Goal: Transaction & Acquisition: Book appointment/travel/reservation

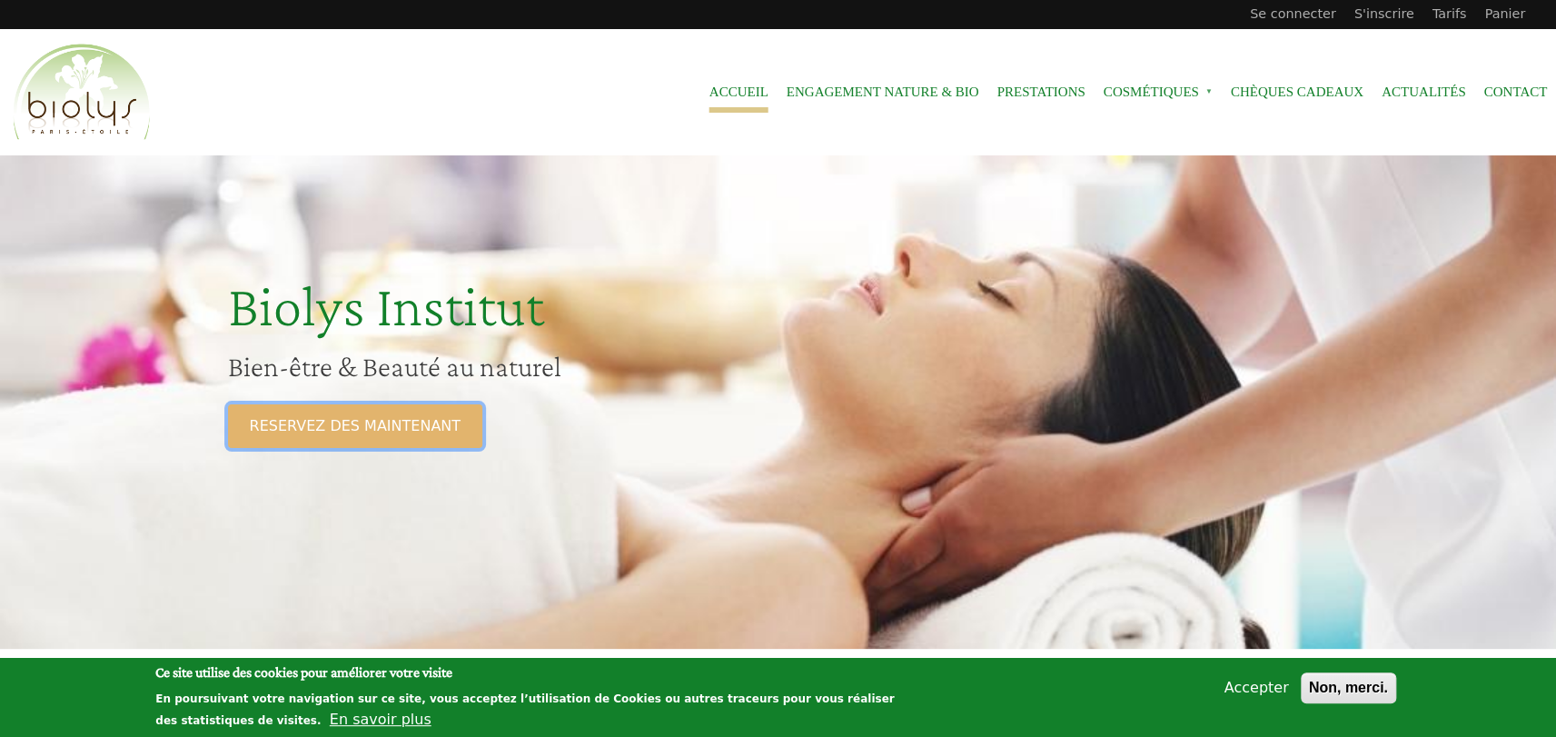
click at [376, 438] on link "RESERVEZ DES MAINTENANT" at bounding box center [355, 426] width 254 height 44
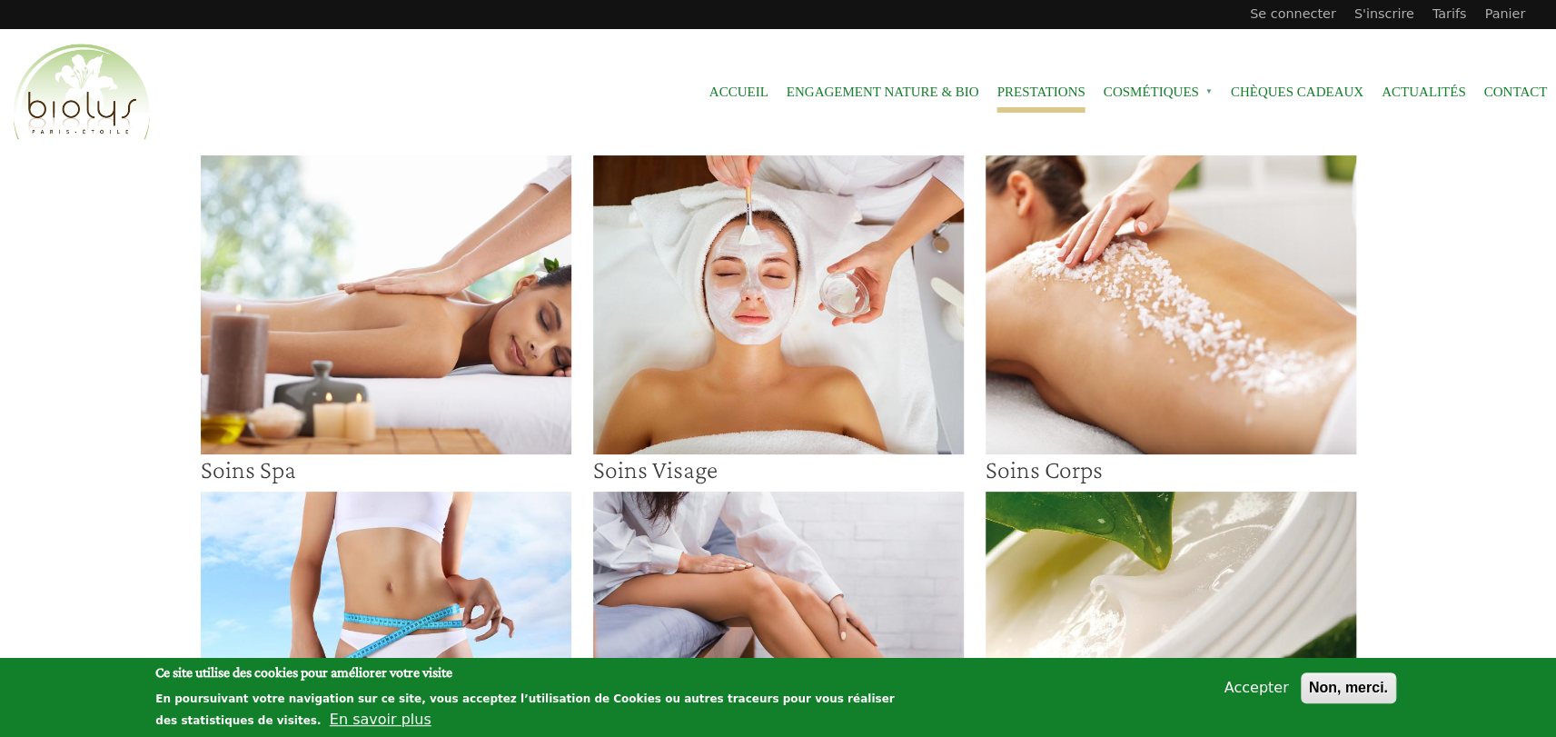
click at [683, 347] on img at bounding box center [778, 304] width 371 height 299
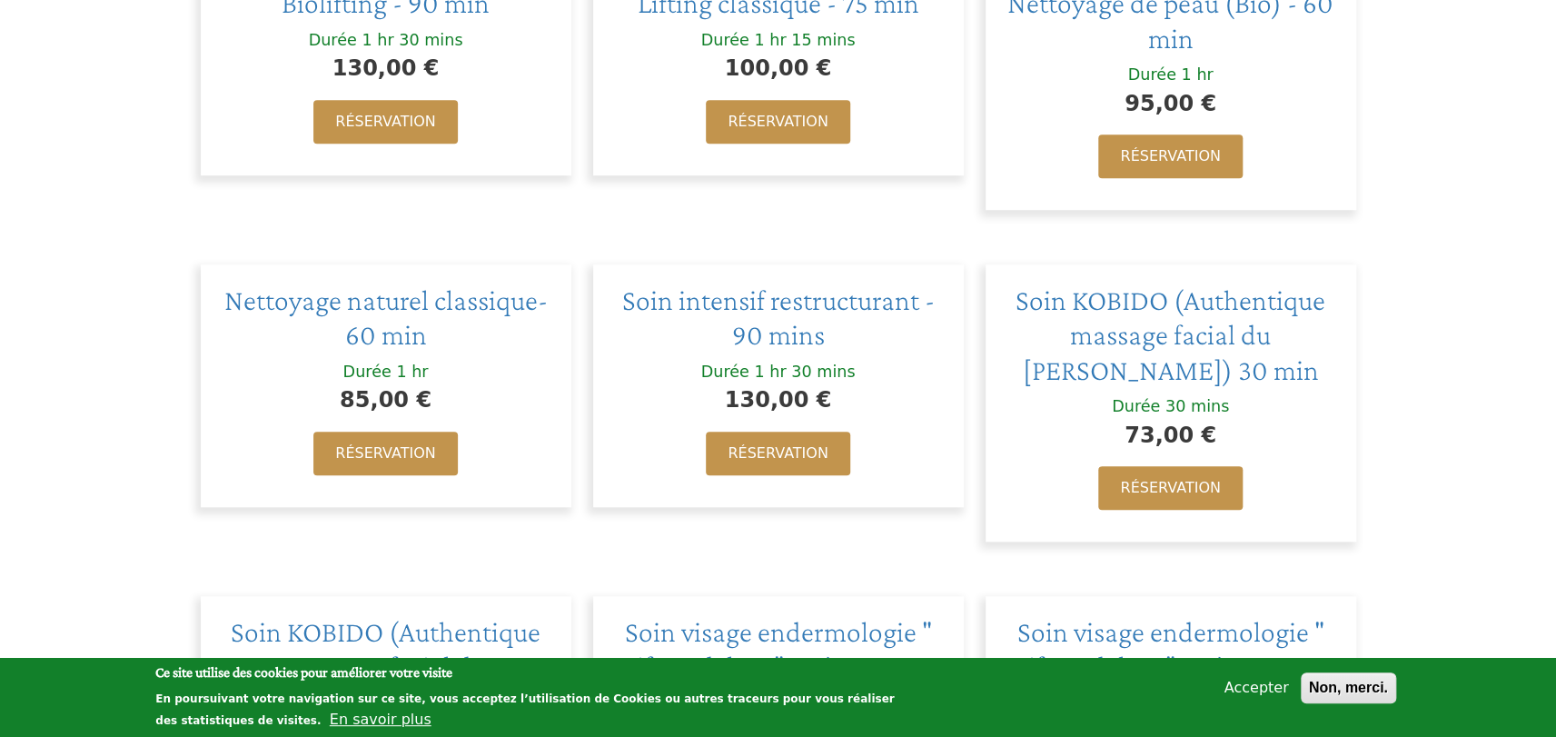
scroll to position [726, 0]
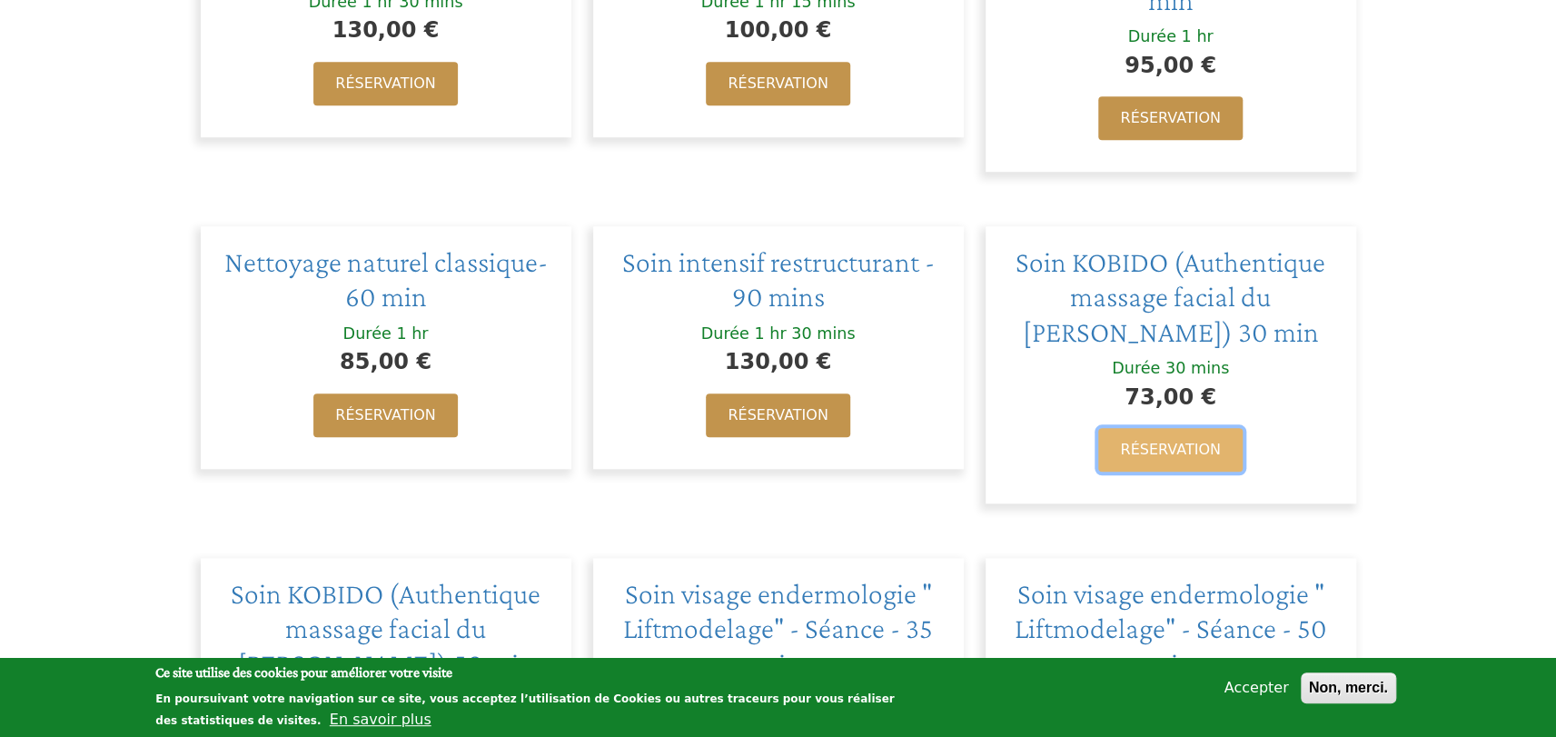
click at [1170, 465] on link "Réservation" at bounding box center [1170, 450] width 144 height 44
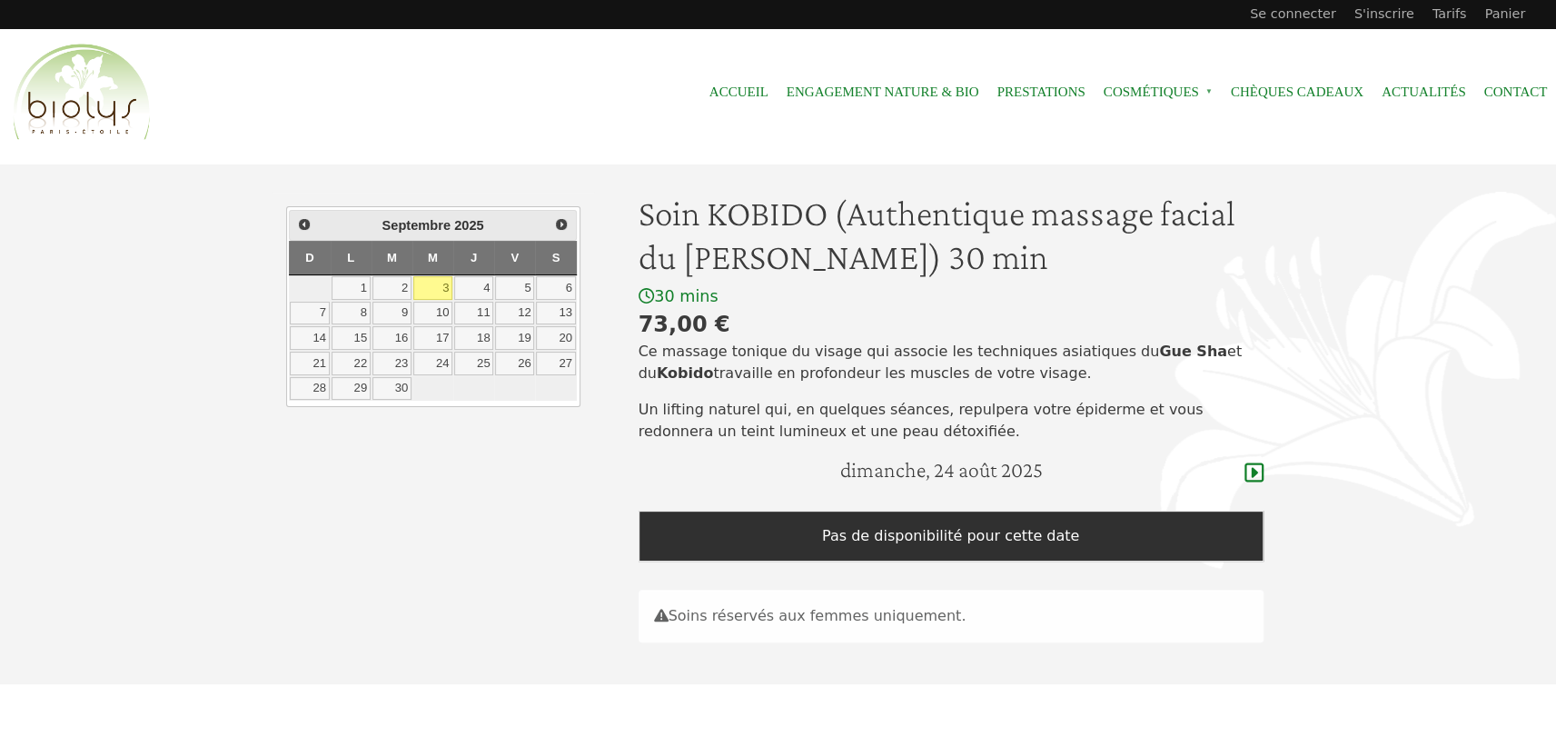
click at [443, 282] on link "3" at bounding box center [432, 288] width 39 height 24
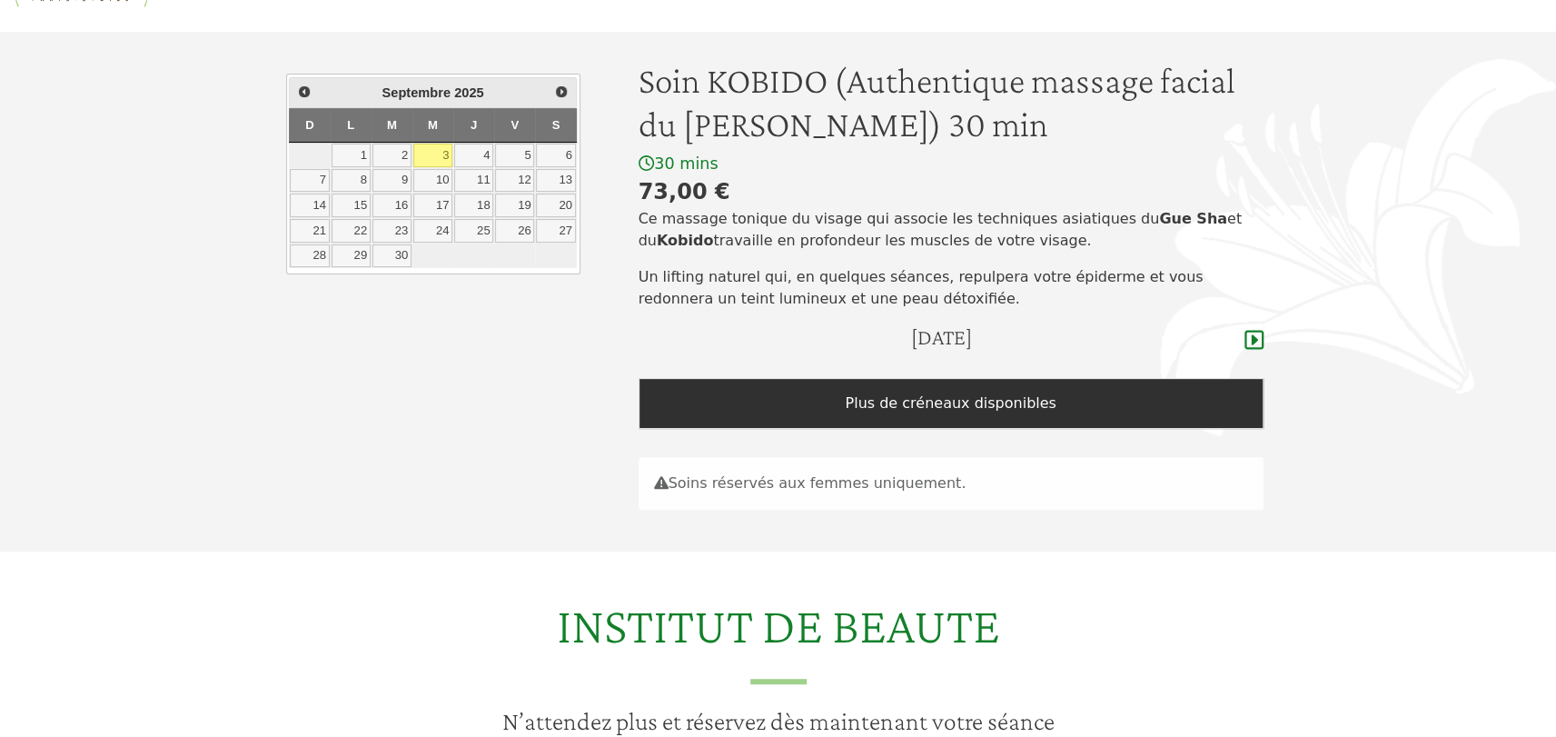
scroll to position [93, 0]
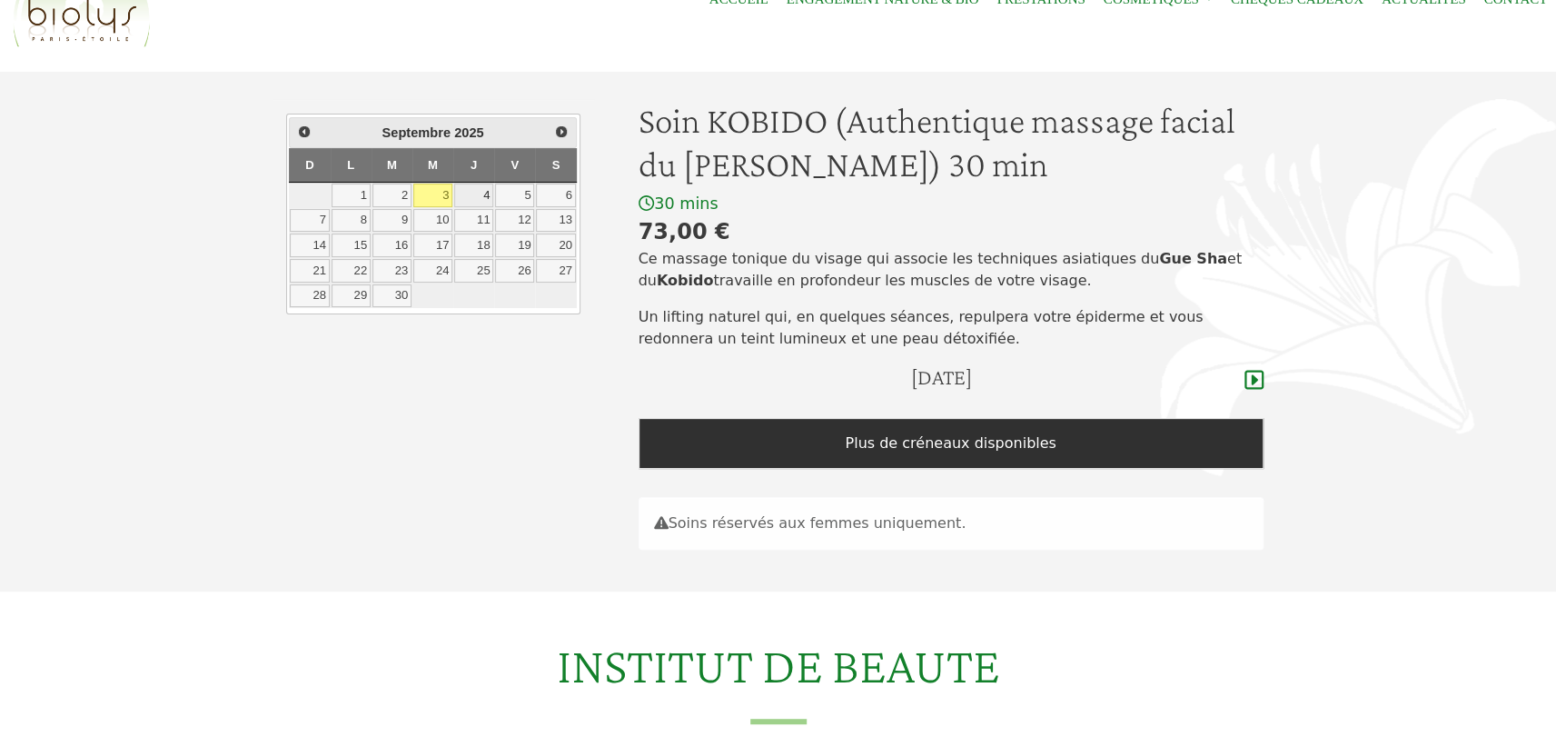
click at [479, 194] on link "4" at bounding box center [473, 195] width 39 height 24
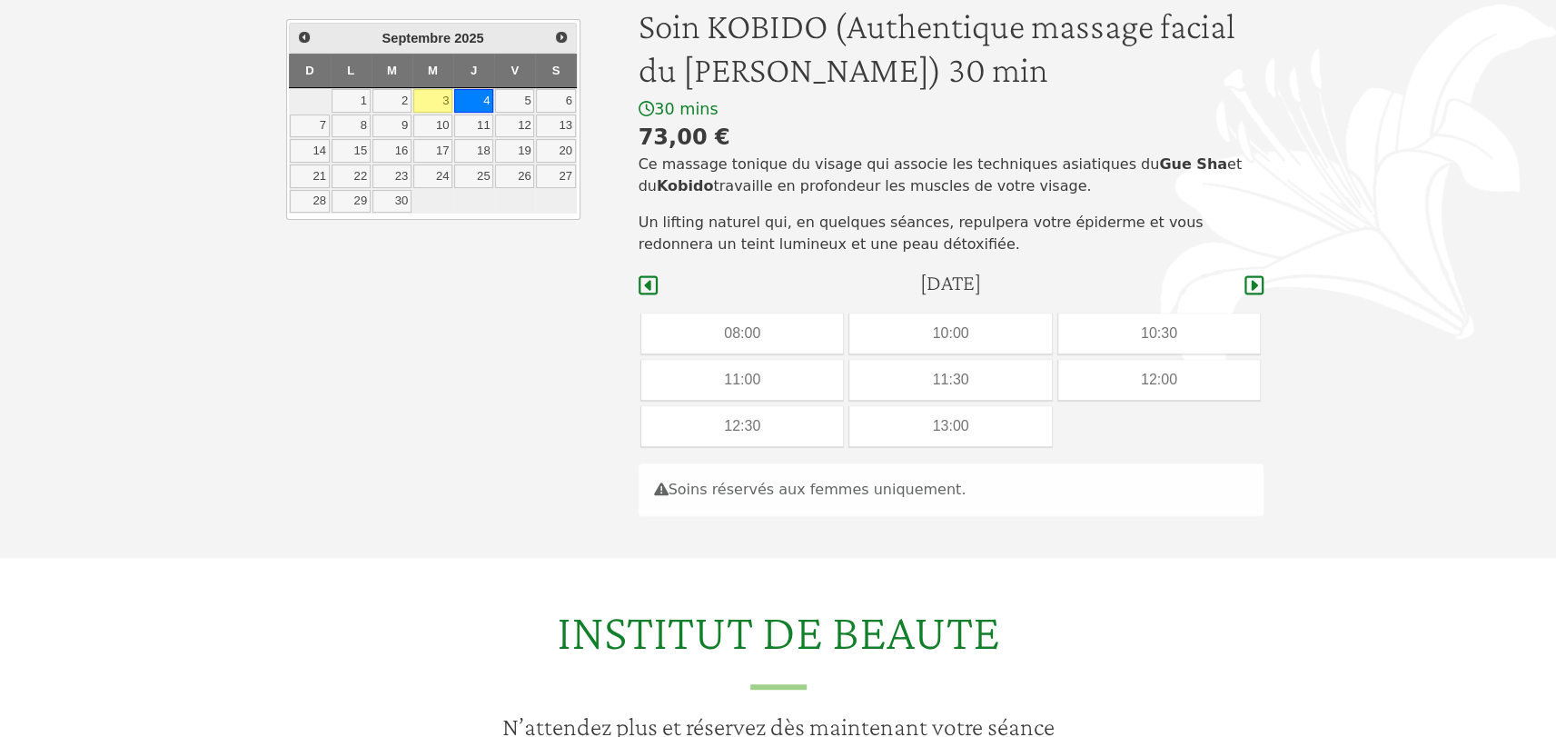
scroll to position [183, 0]
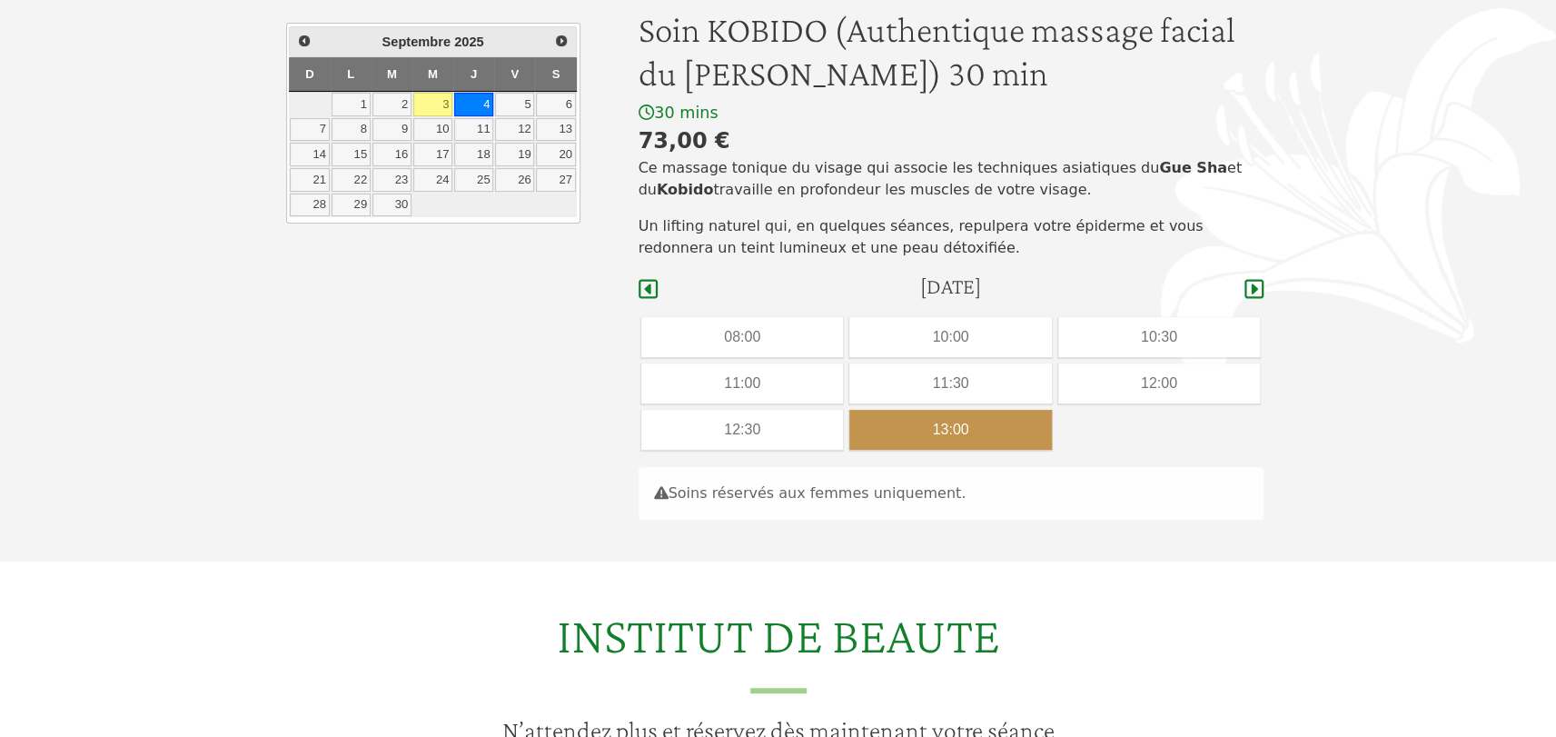
click at [961, 431] on div "13:00" at bounding box center [950, 430] width 202 height 40
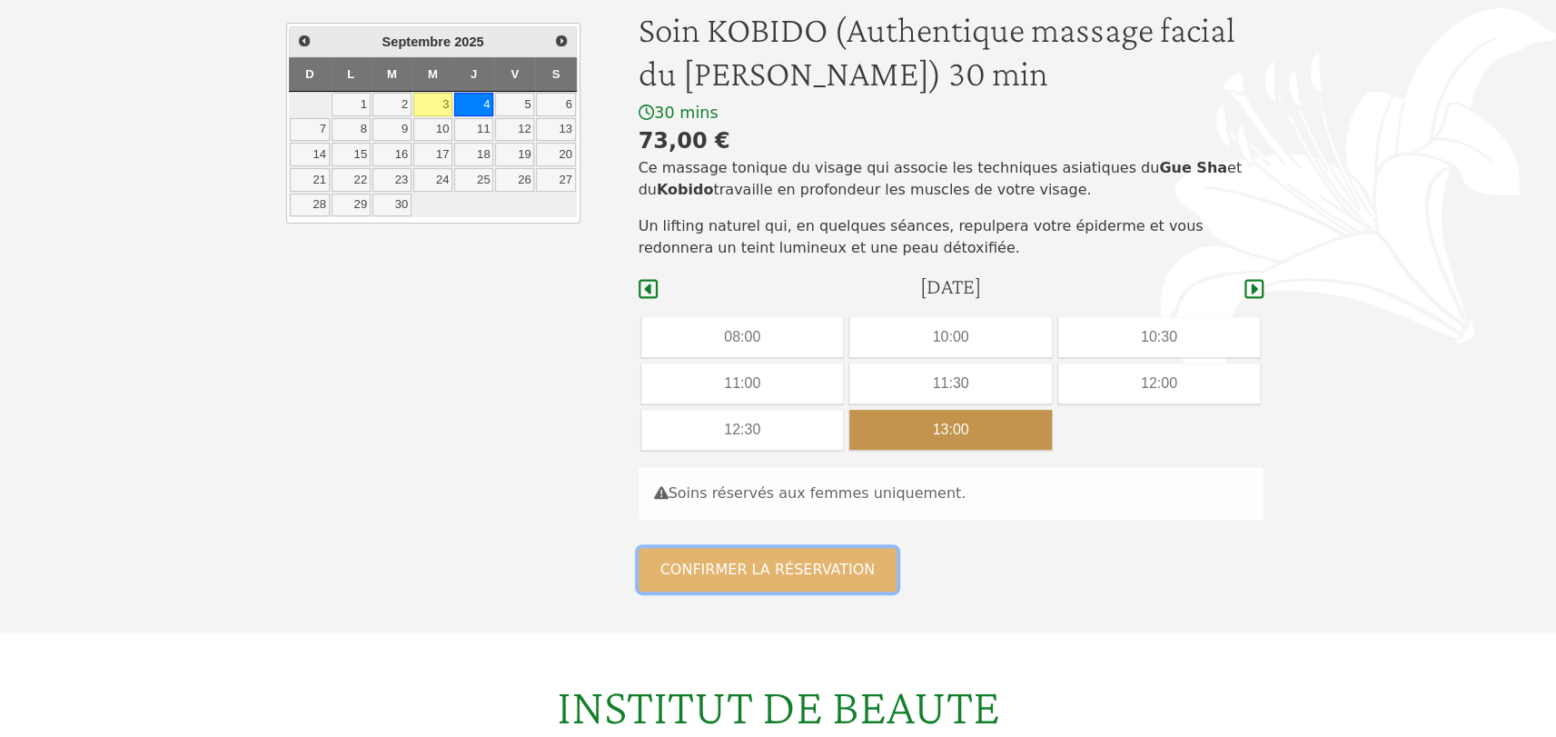
click at [816, 565] on button "Confirmer la réservation" at bounding box center [768, 570] width 259 height 44
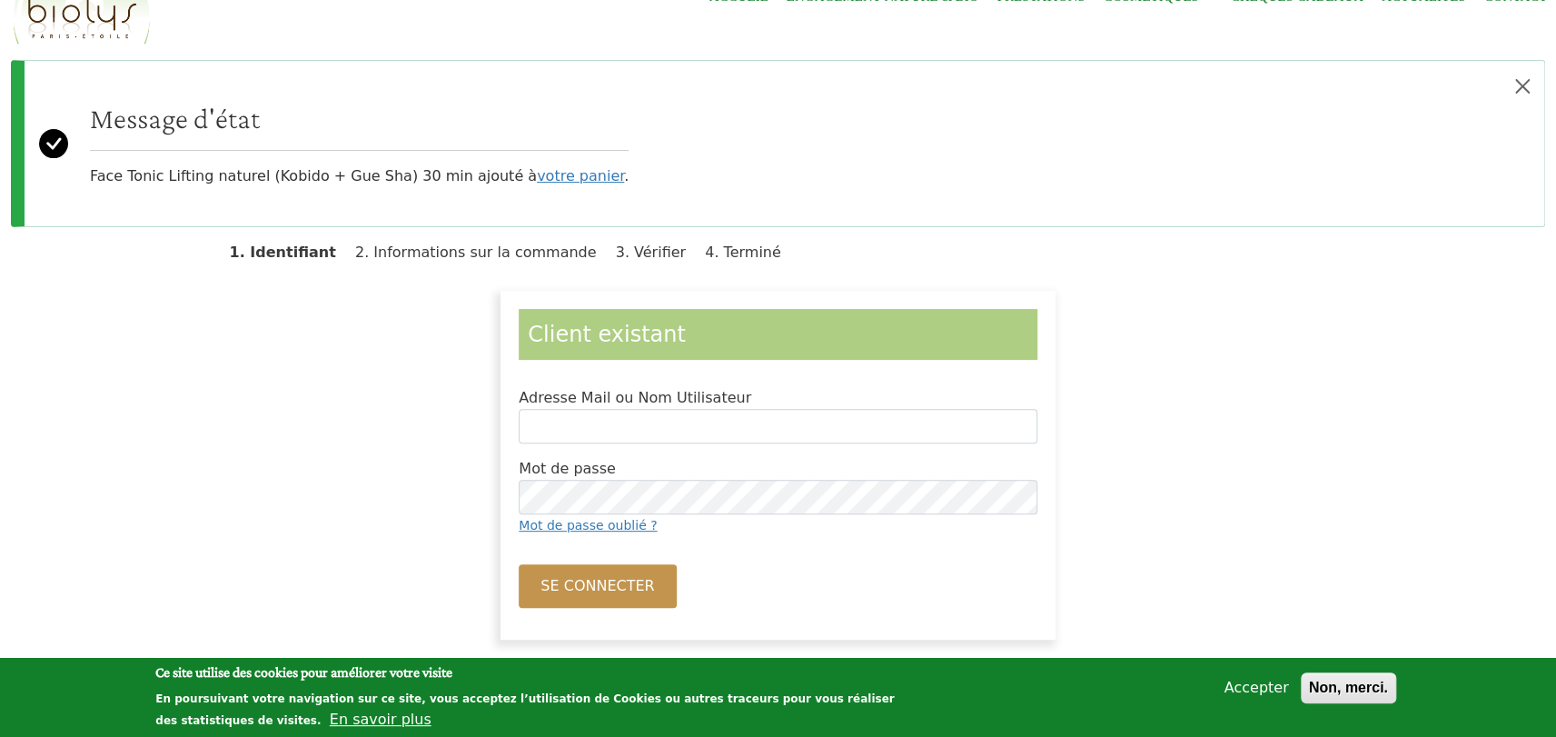
scroll to position [182, 0]
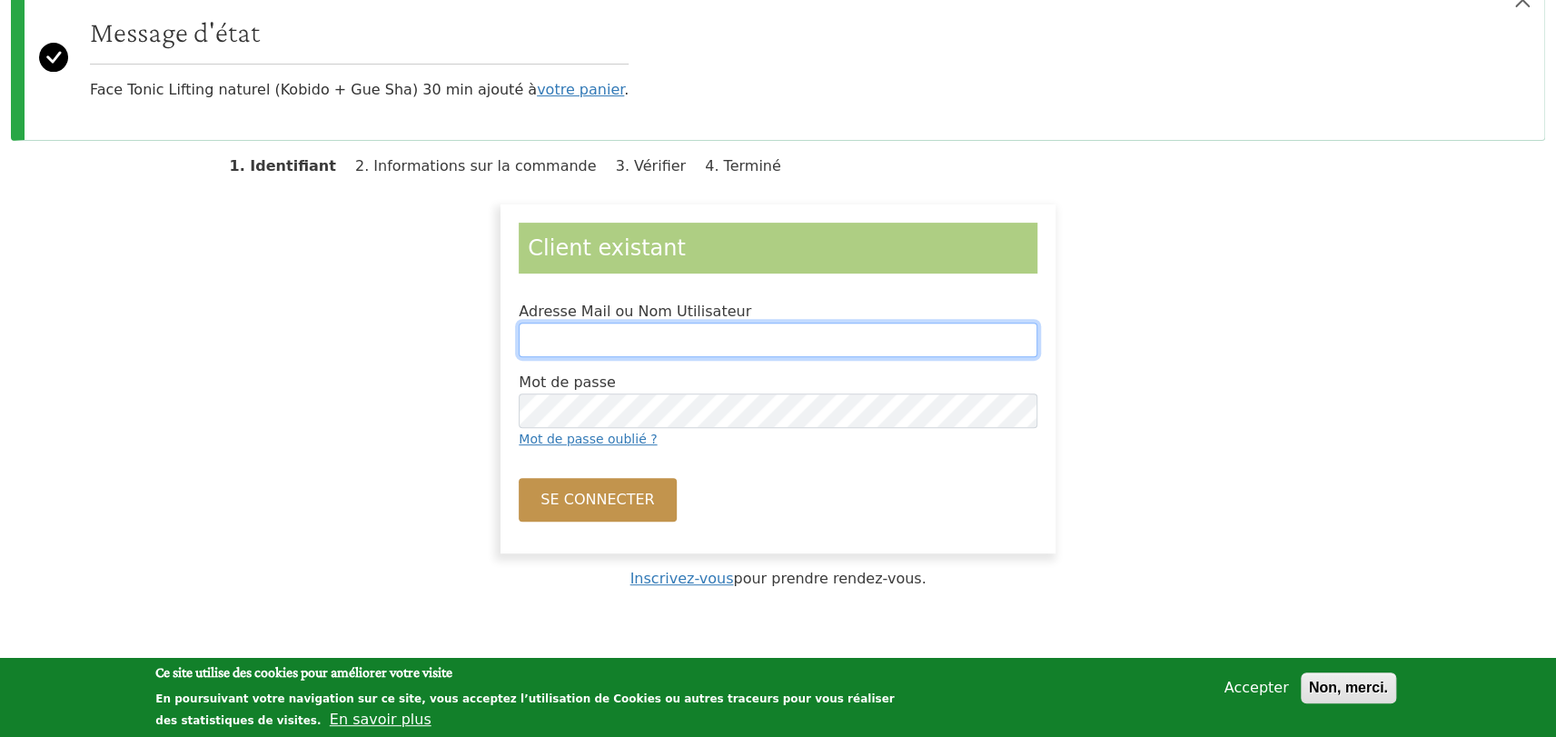
click at [662, 343] on input "Adresse Mail ou Nom Utilisateur" at bounding box center [778, 339] width 519 height 35
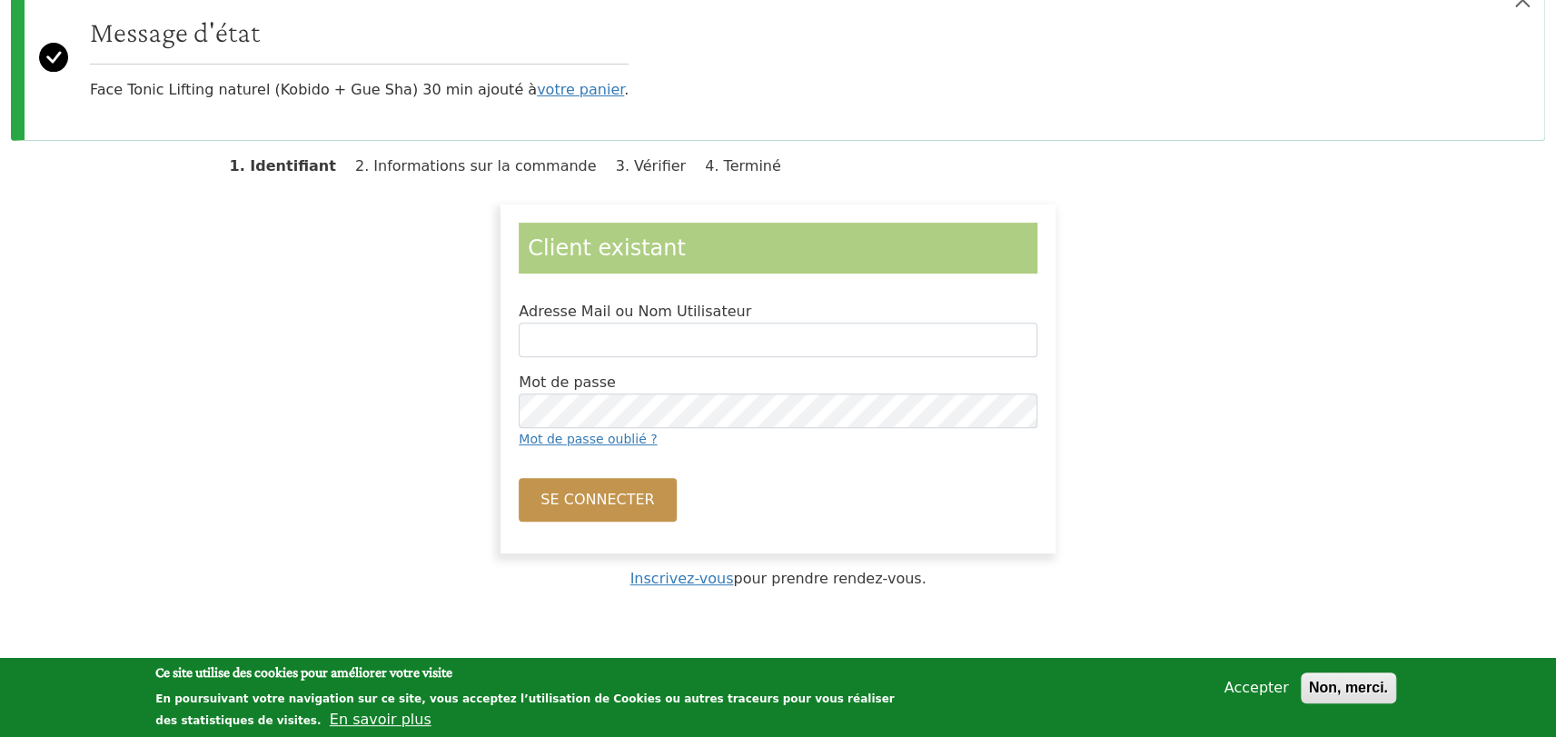
click at [1250, 362] on div "Client existant Adresse Mail ou Nom Utilisateur Mot de passe Mot de passe oubli…" at bounding box center [778, 378] width 1155 height 349
click at [690, 244] on legend "Client existant" at bounding box center [778, 248] width 519 height 51
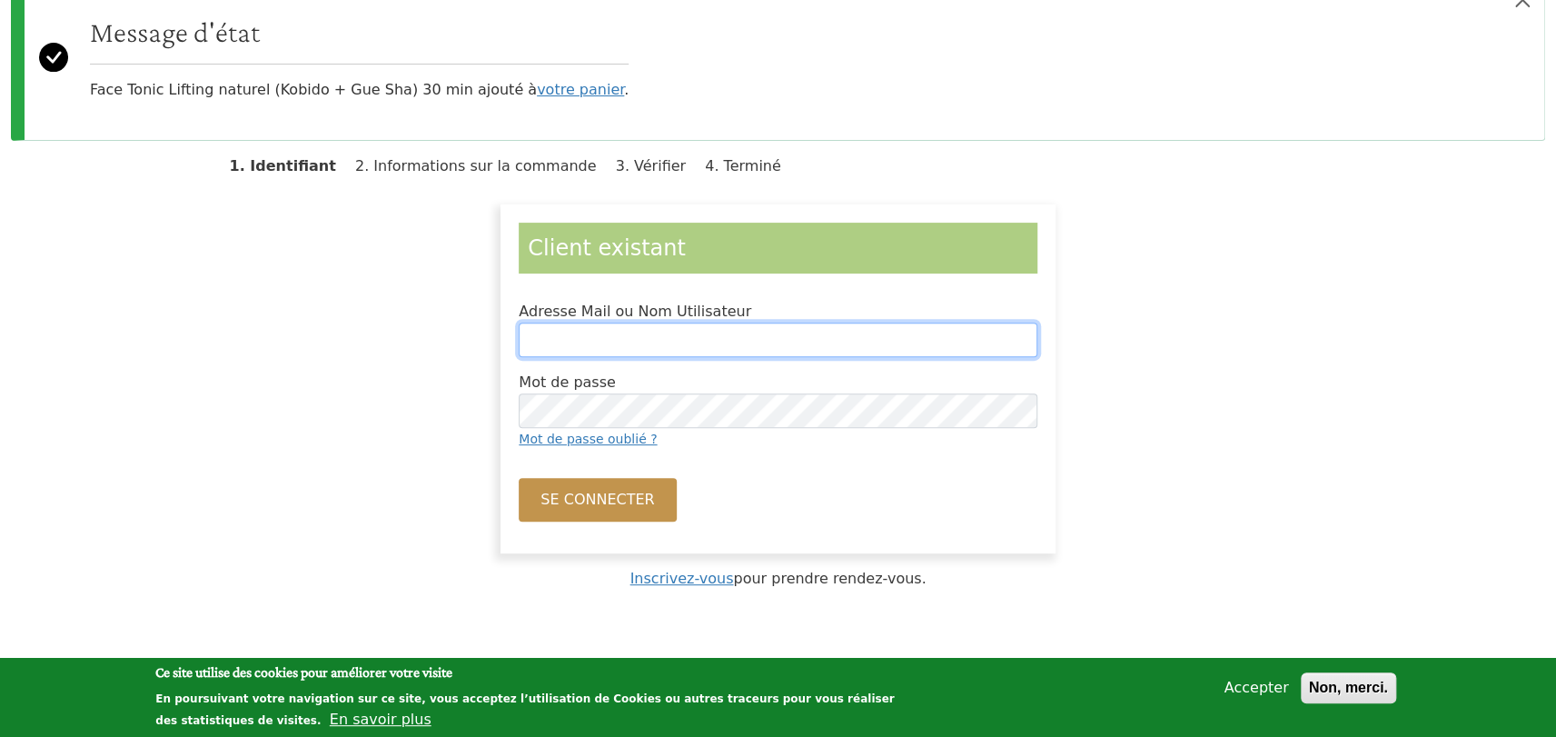
click at [685, 330] on input "Adresse Mail ou Nom Utilisateur" at bounding box center [778, 339] width 519 height 35
type input "**********"
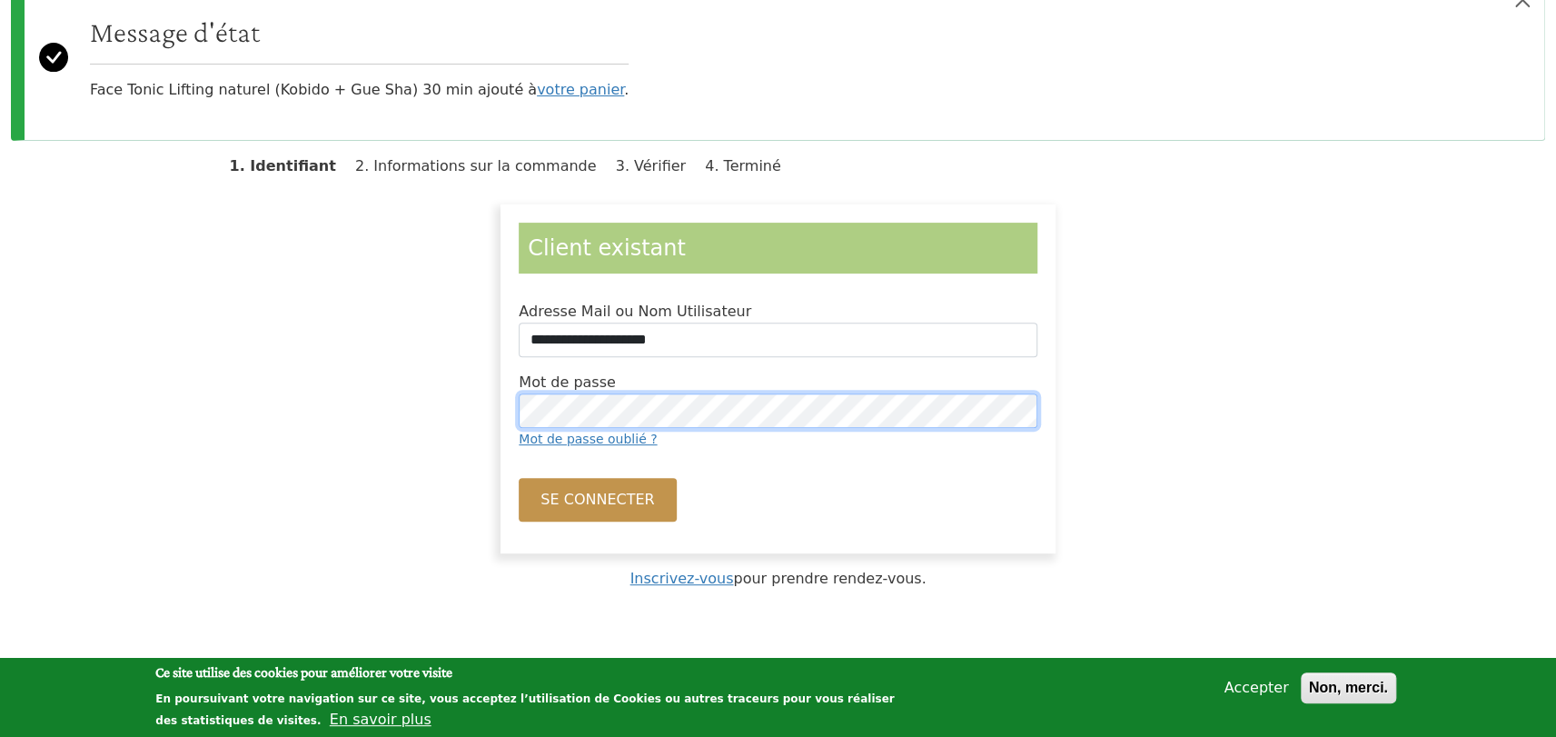
click at [519, 478] on button "Se connecter" at bounding box center [597, 500] width 157 height 44
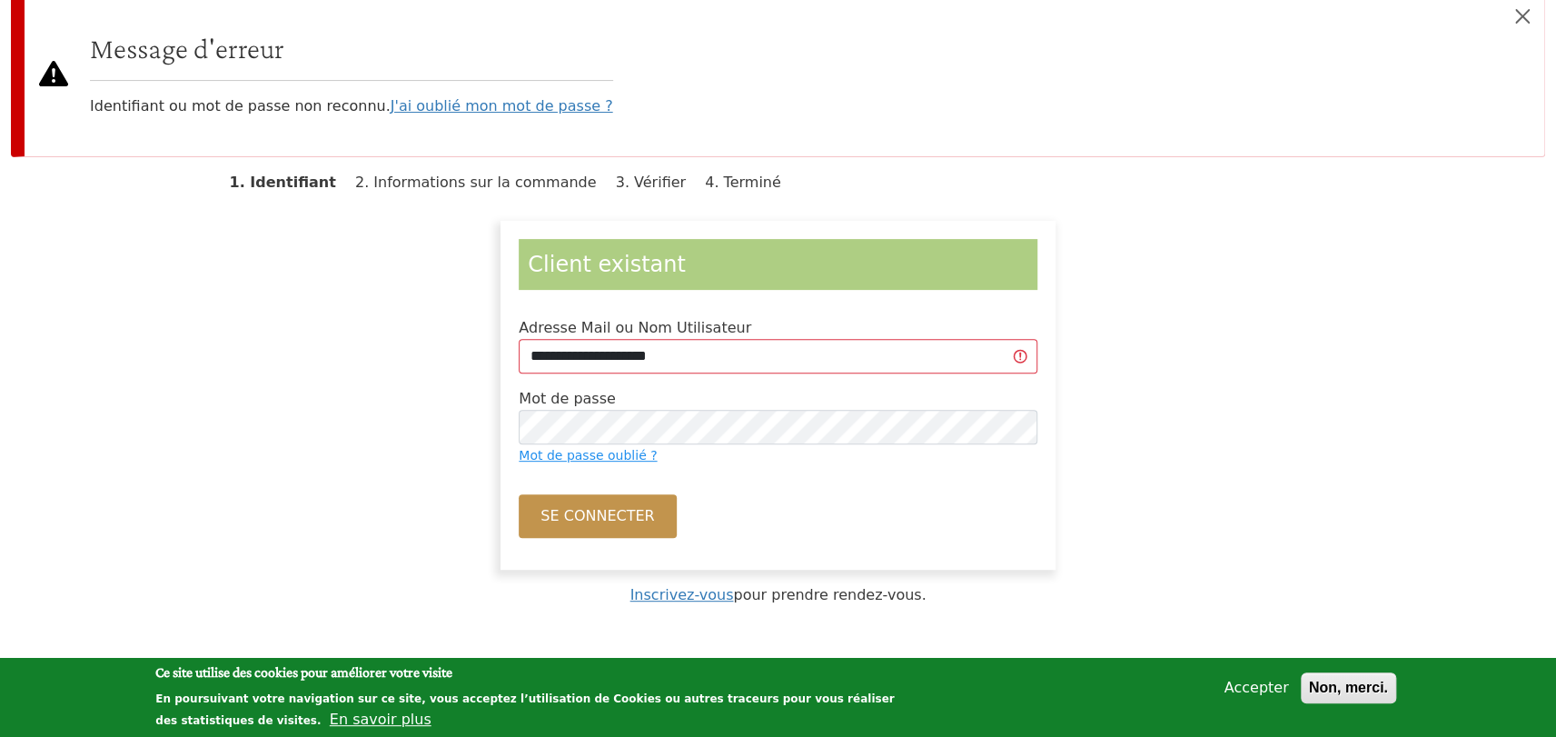
scroll to position [182, 0]
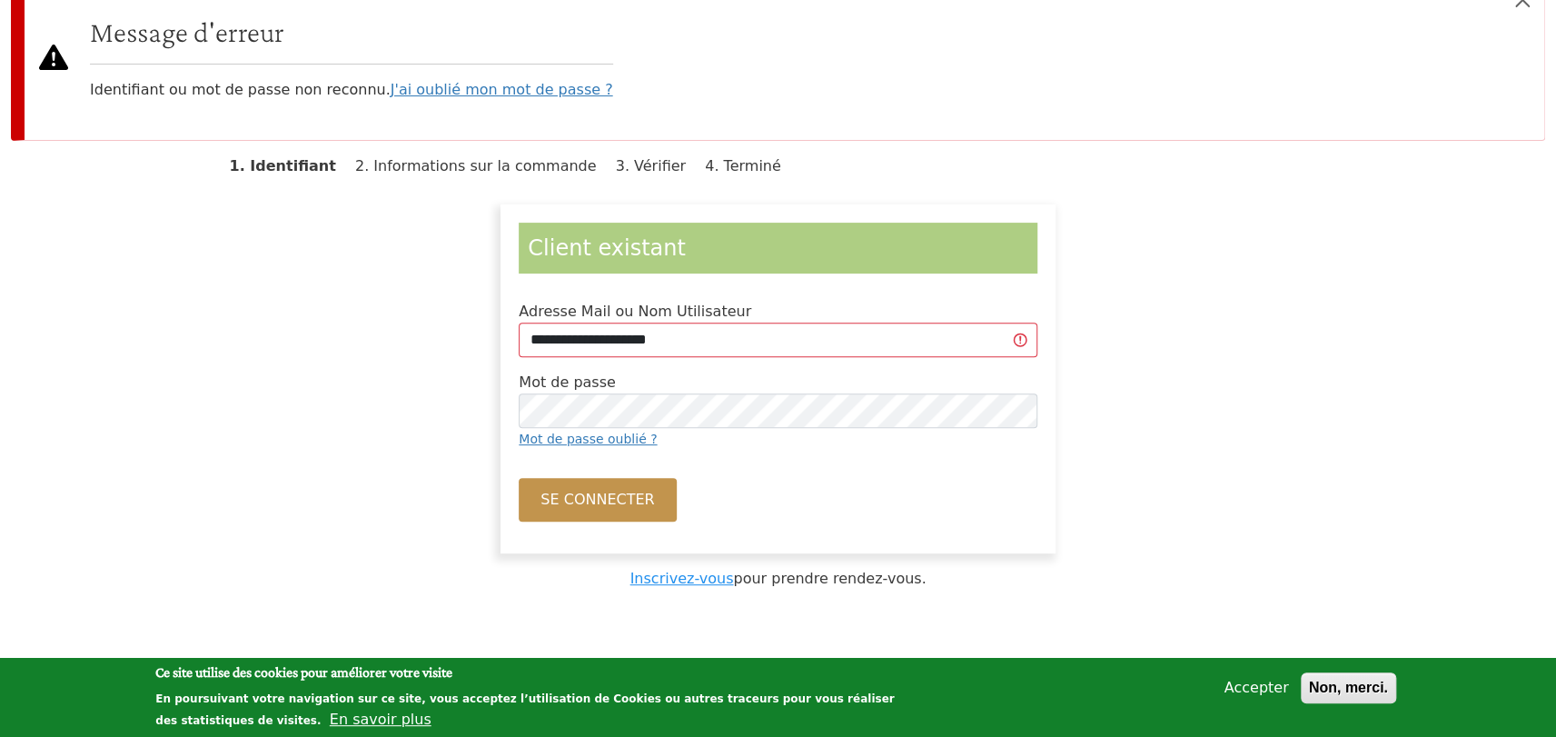
click at [719, 584] on link "Inscrivez-vous" at bounding box center [681, 578] width 104 height 17
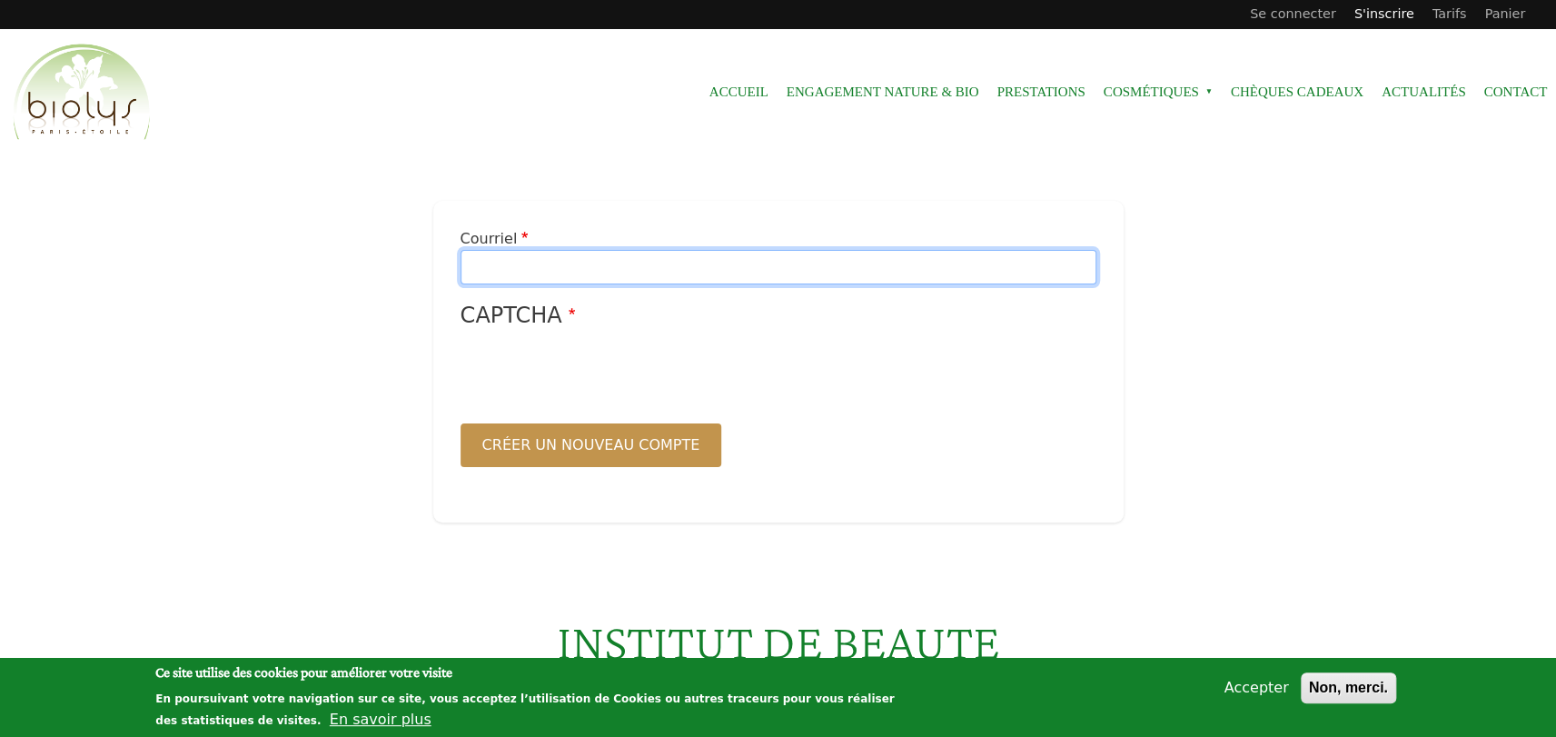
click at [603, 268] on input "Courriel" at bounding box center [779, 267] width 636 height 35
type input "**********"
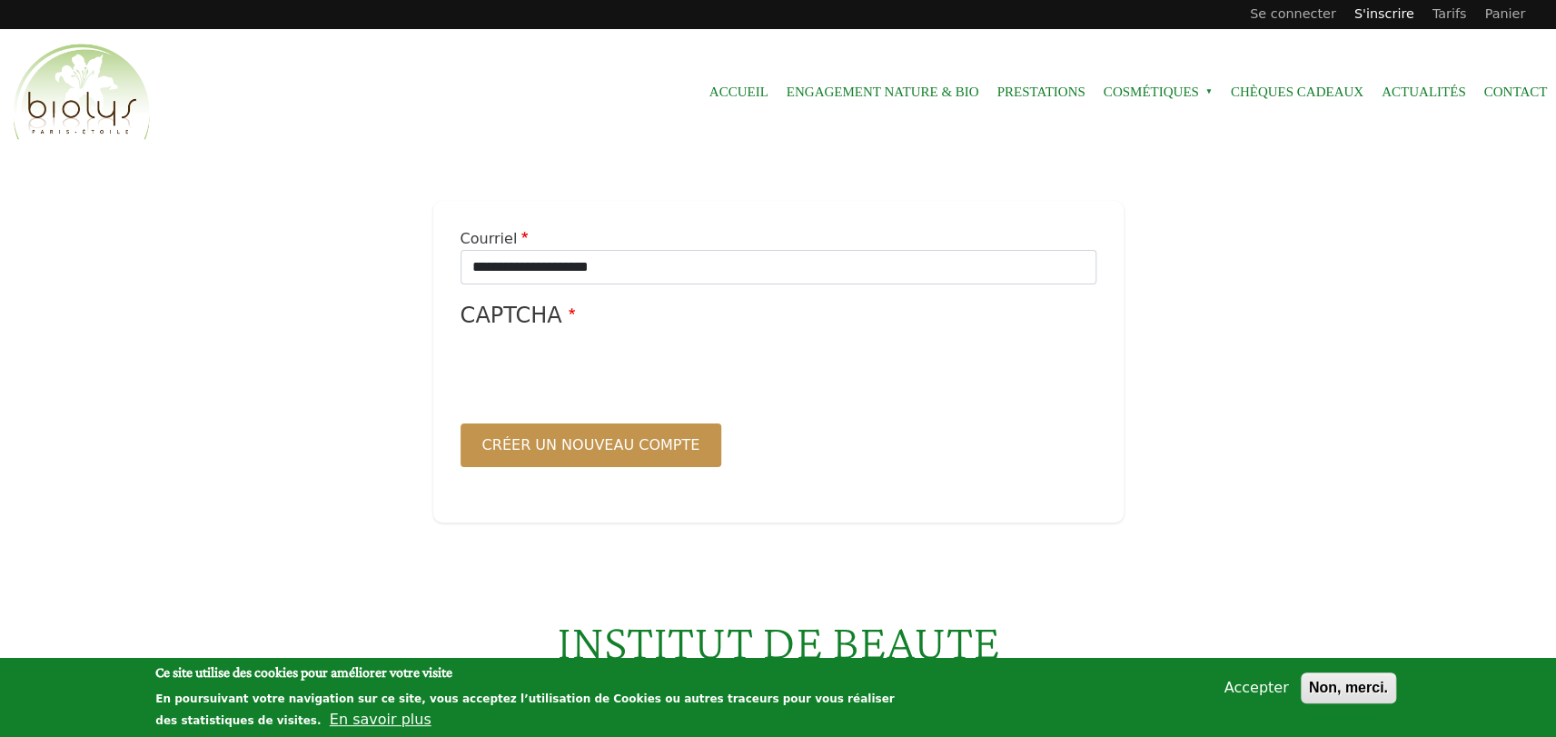
scroll to position [90, 0]
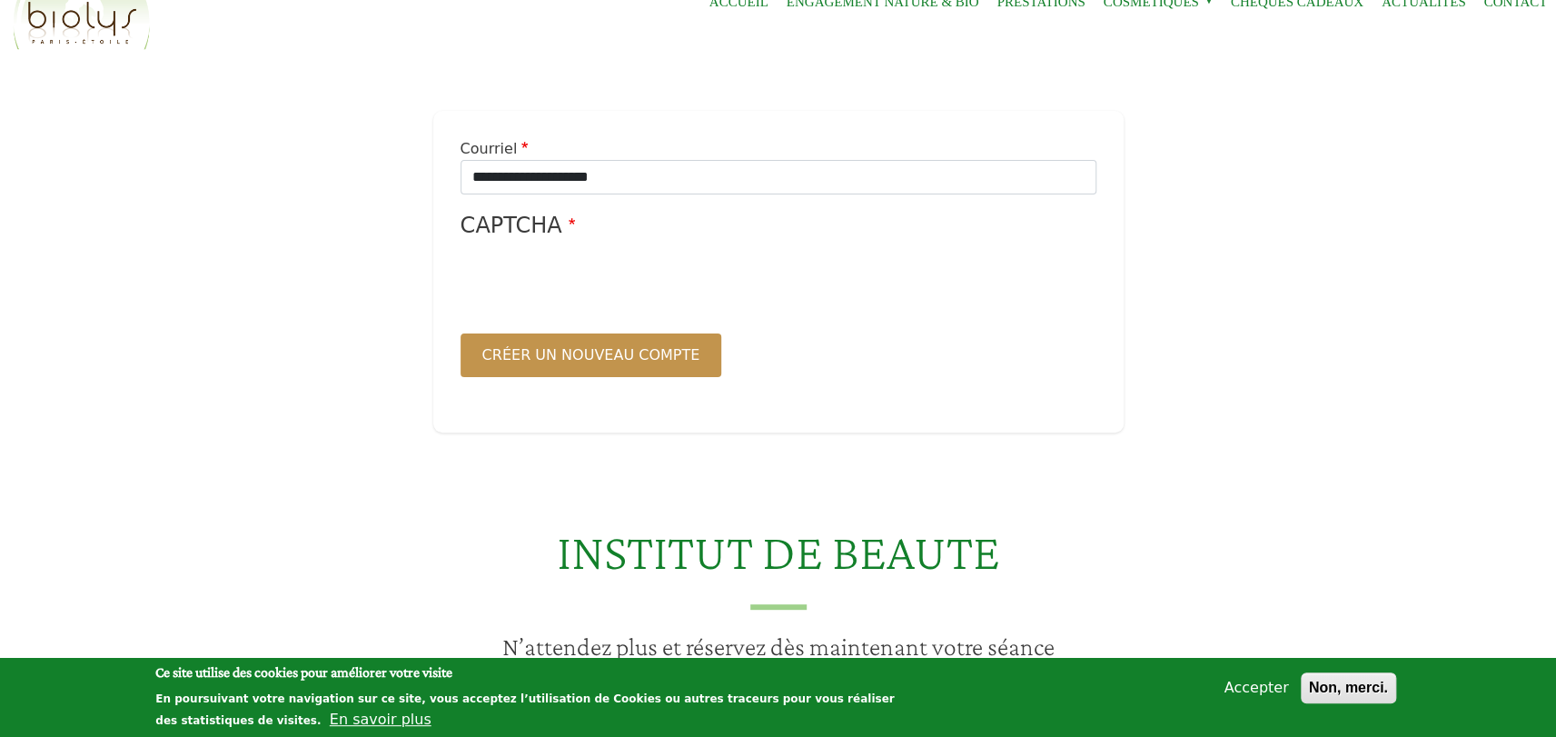
click at [634, 326] on div "Créer un nouveau compte" at bounding box center [779, 355] width 636 height 71
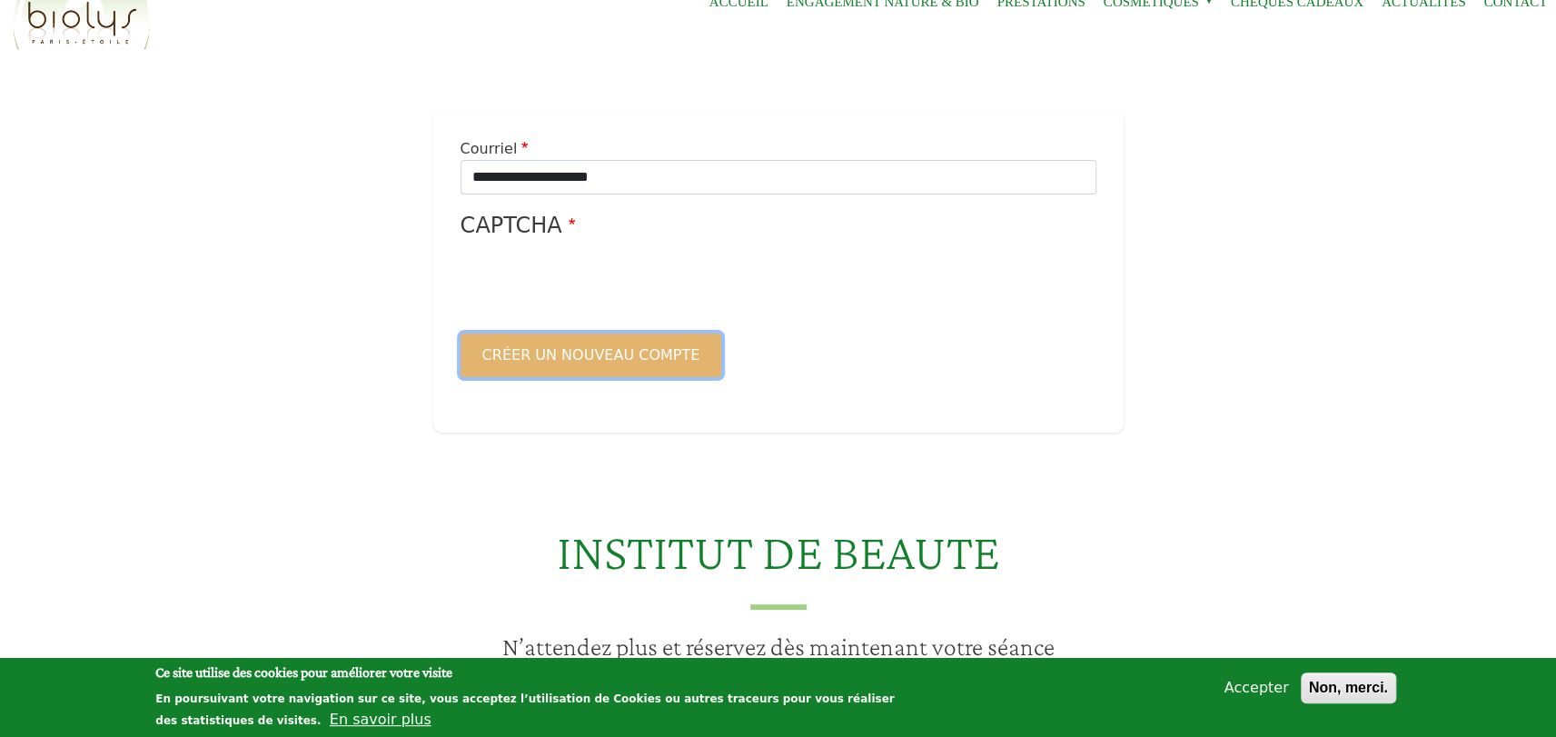
click at [629, 369] on button "Créer un nouveau compte" at bounding box center [592, 355] width 262 height 44
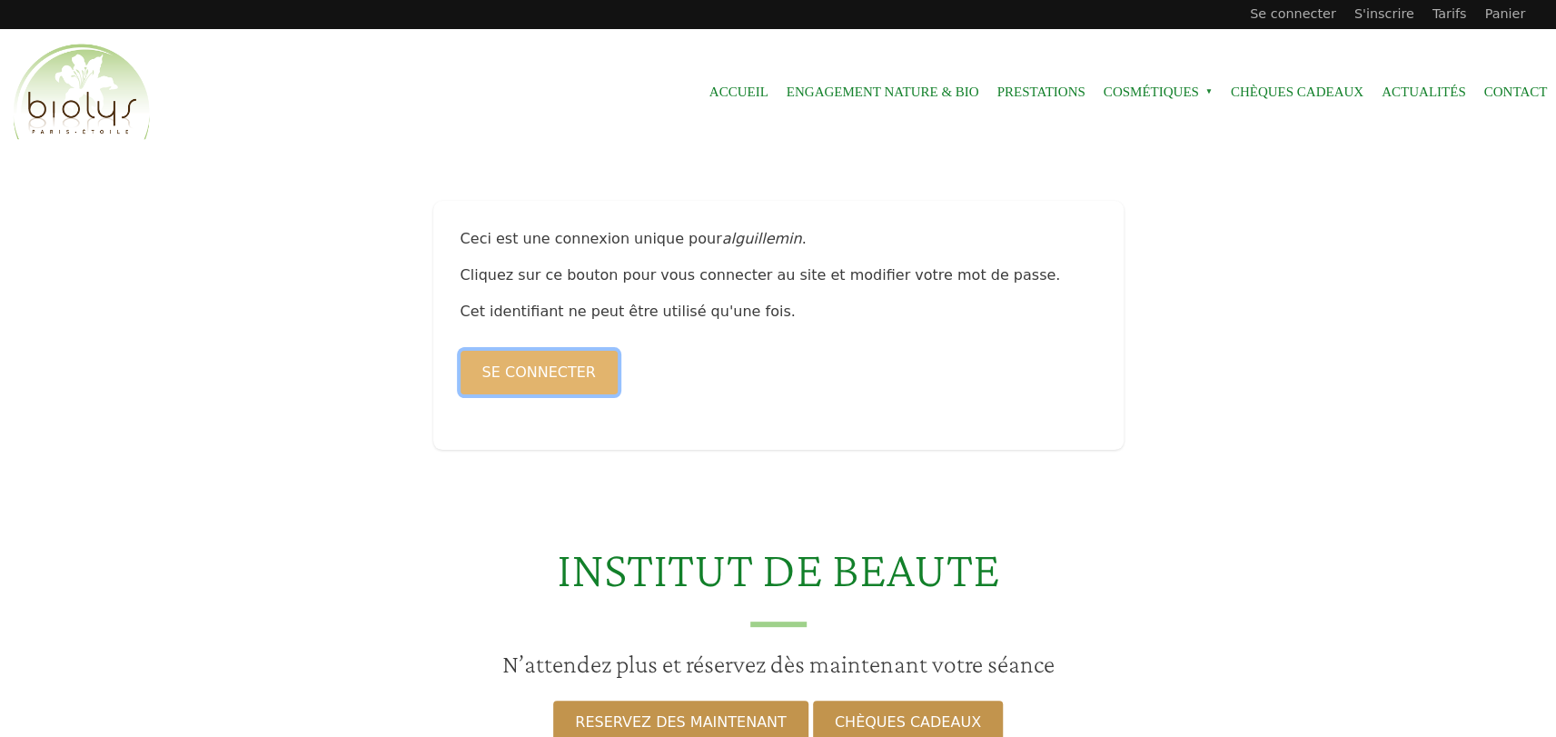
click at [520, 373] on button "Se connecter" at bounding box center [539, 373] width 157 height 44
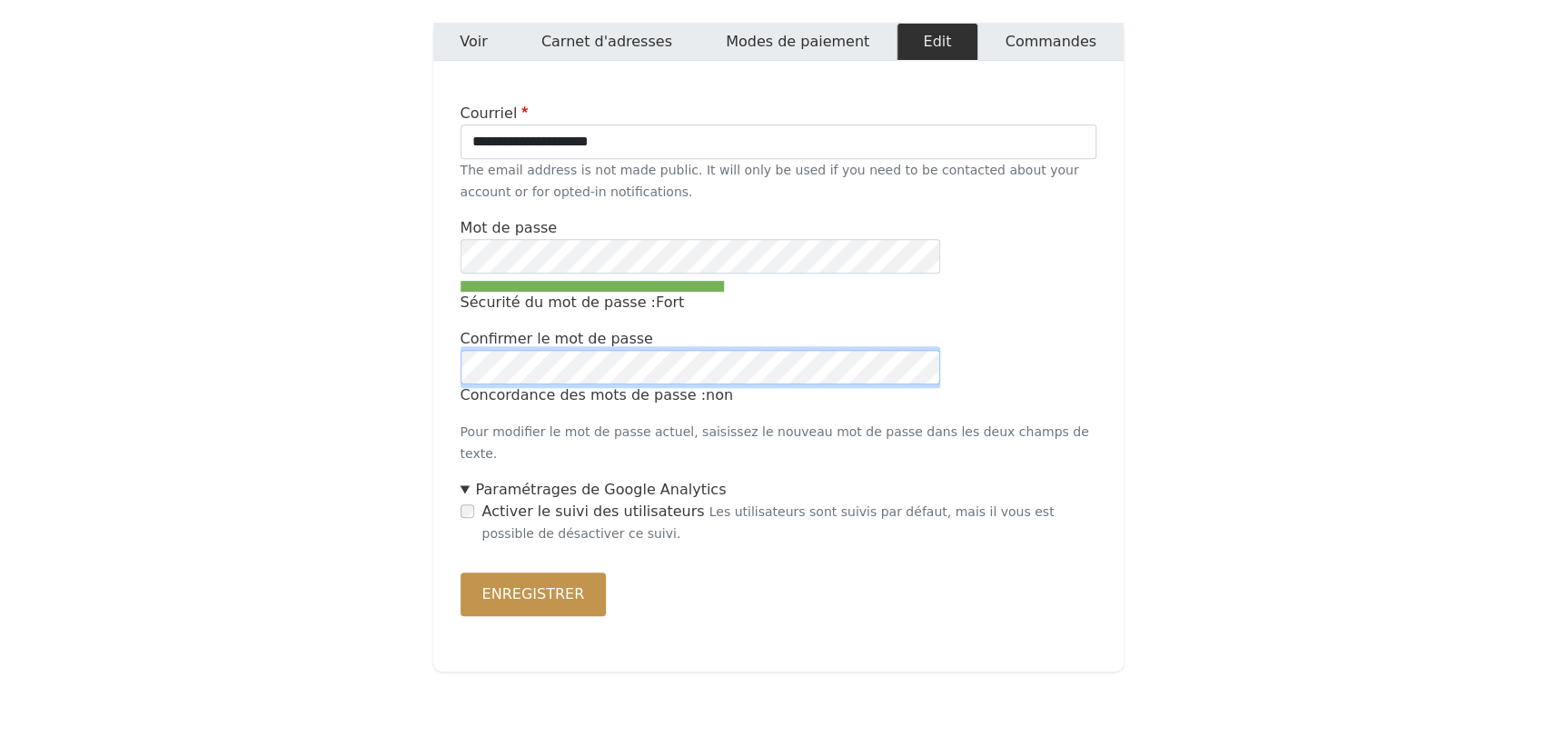
scroll to position [545, 0]
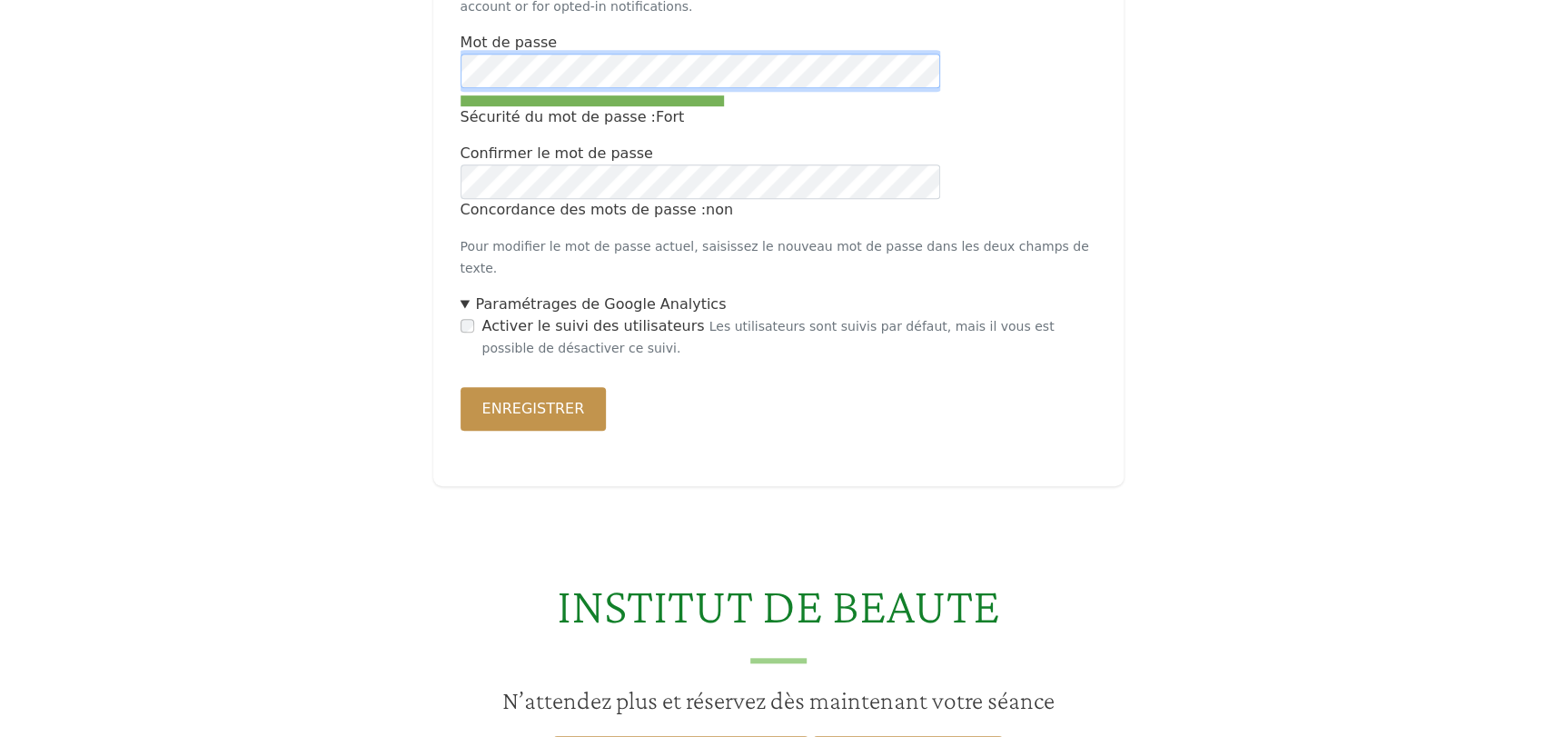
click at [383, 71] on main "**********" at bounding box center [778, 161] width 1556 height 738
click at [734, 376] on div "Enregistrer" at bounding box center [779, 408] width 636 height 71
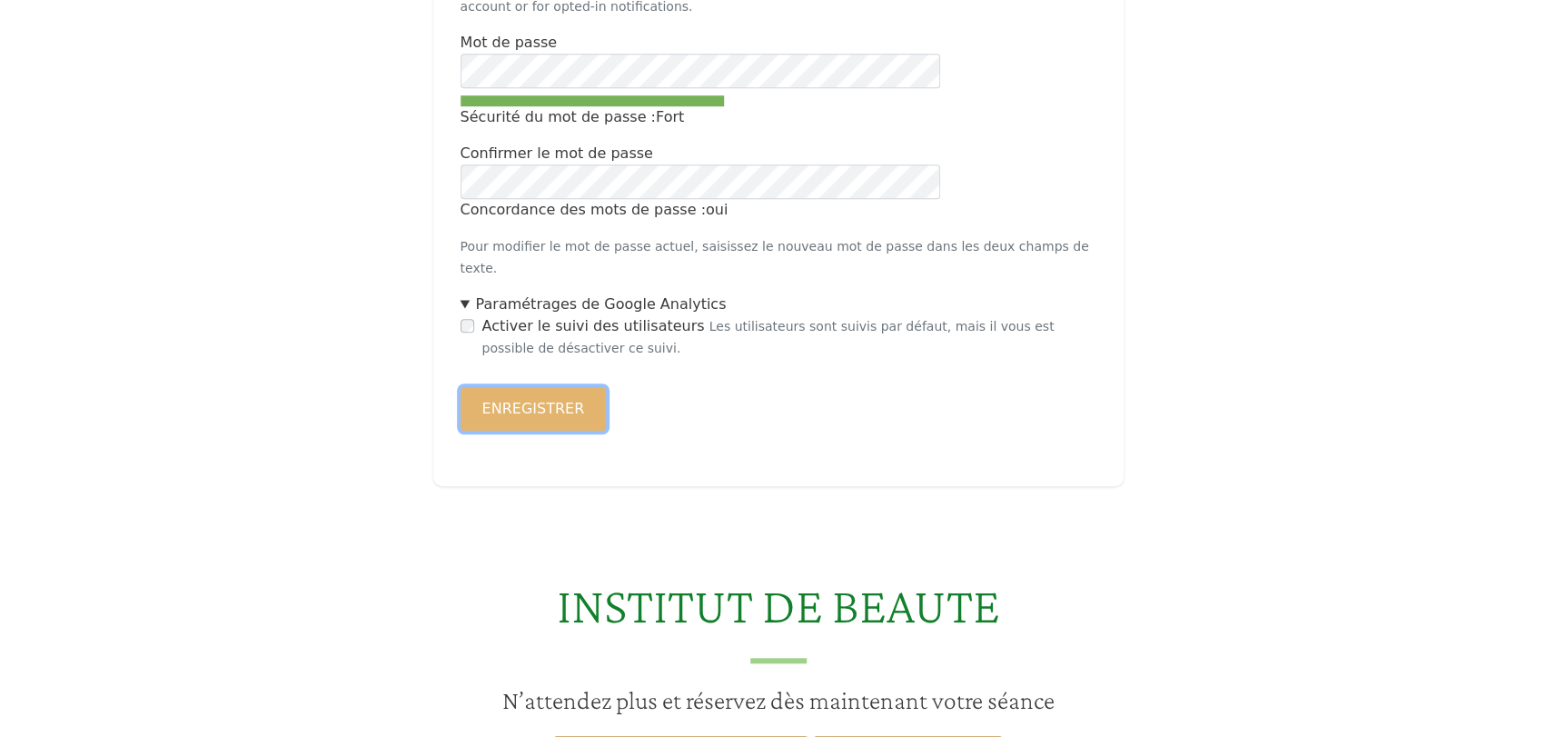
click at [554, 390] on button "Enregistrer" at bounding box center [534, 409] width 146 height 44
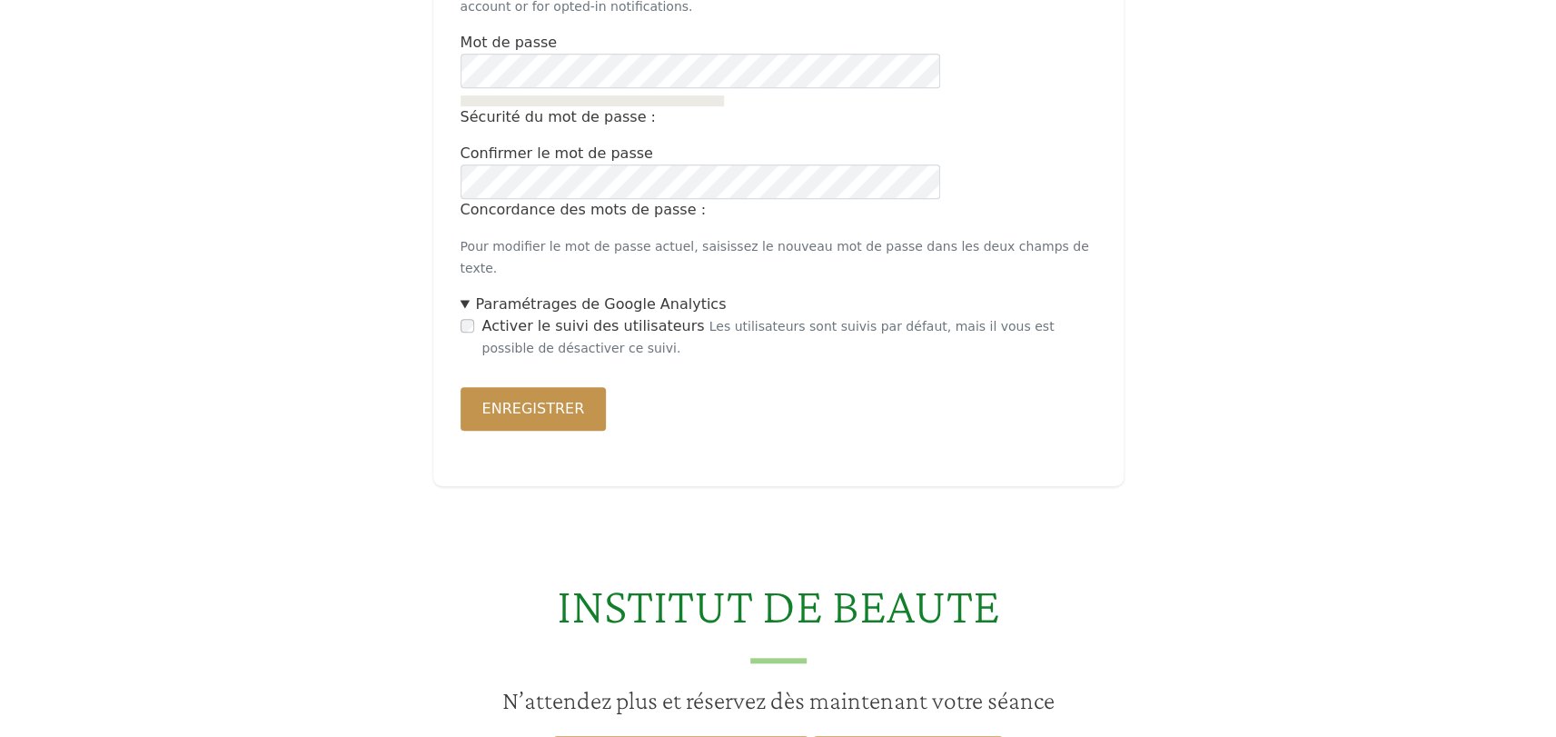
scroll to position [999, 0]
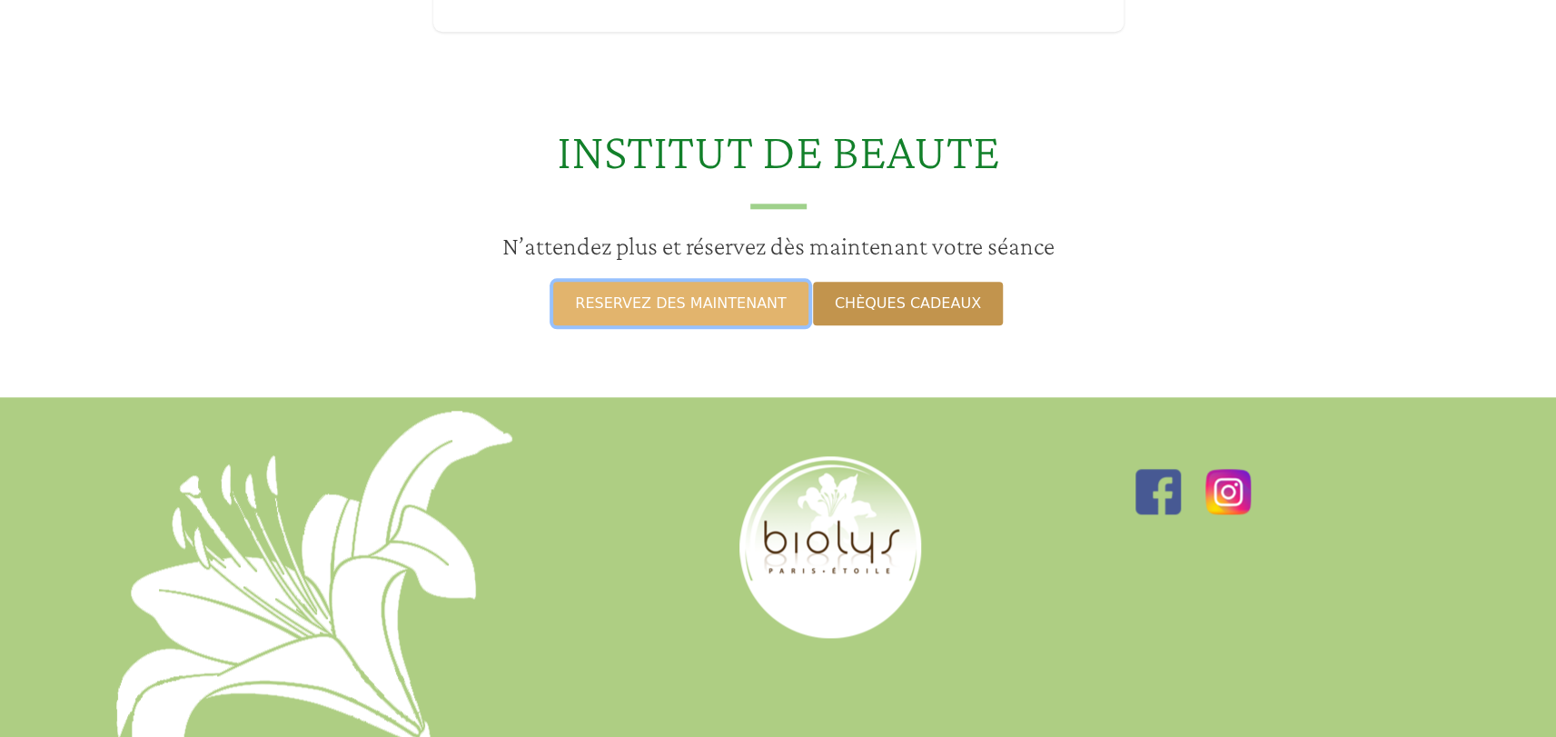
click at [740, 288] on link "RESERVEZ DES MAINTENANT" at bounding box center [680, 304] width 254 height 44
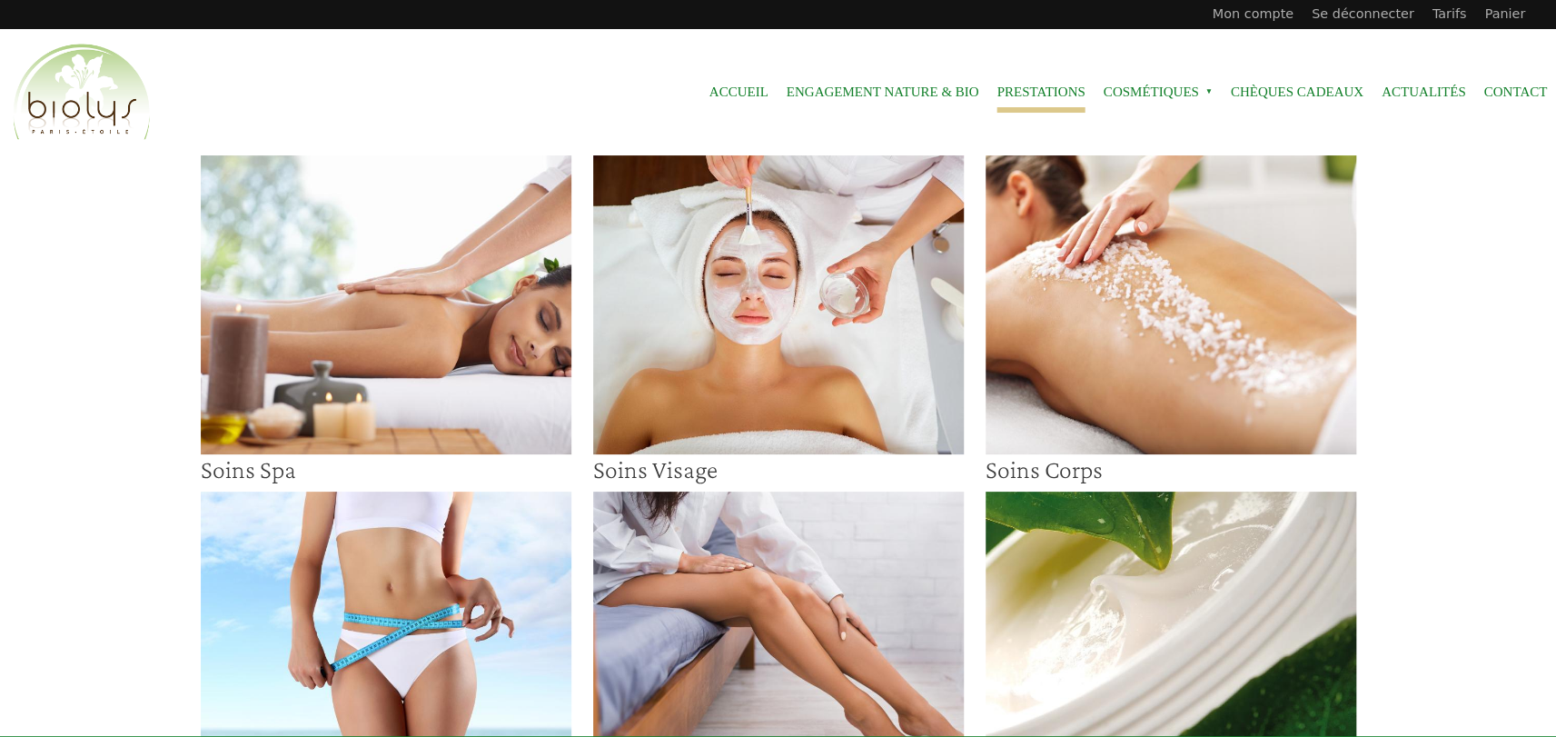
click at [788, 383] on img at bounding box center [778, 304] width 371 height 299
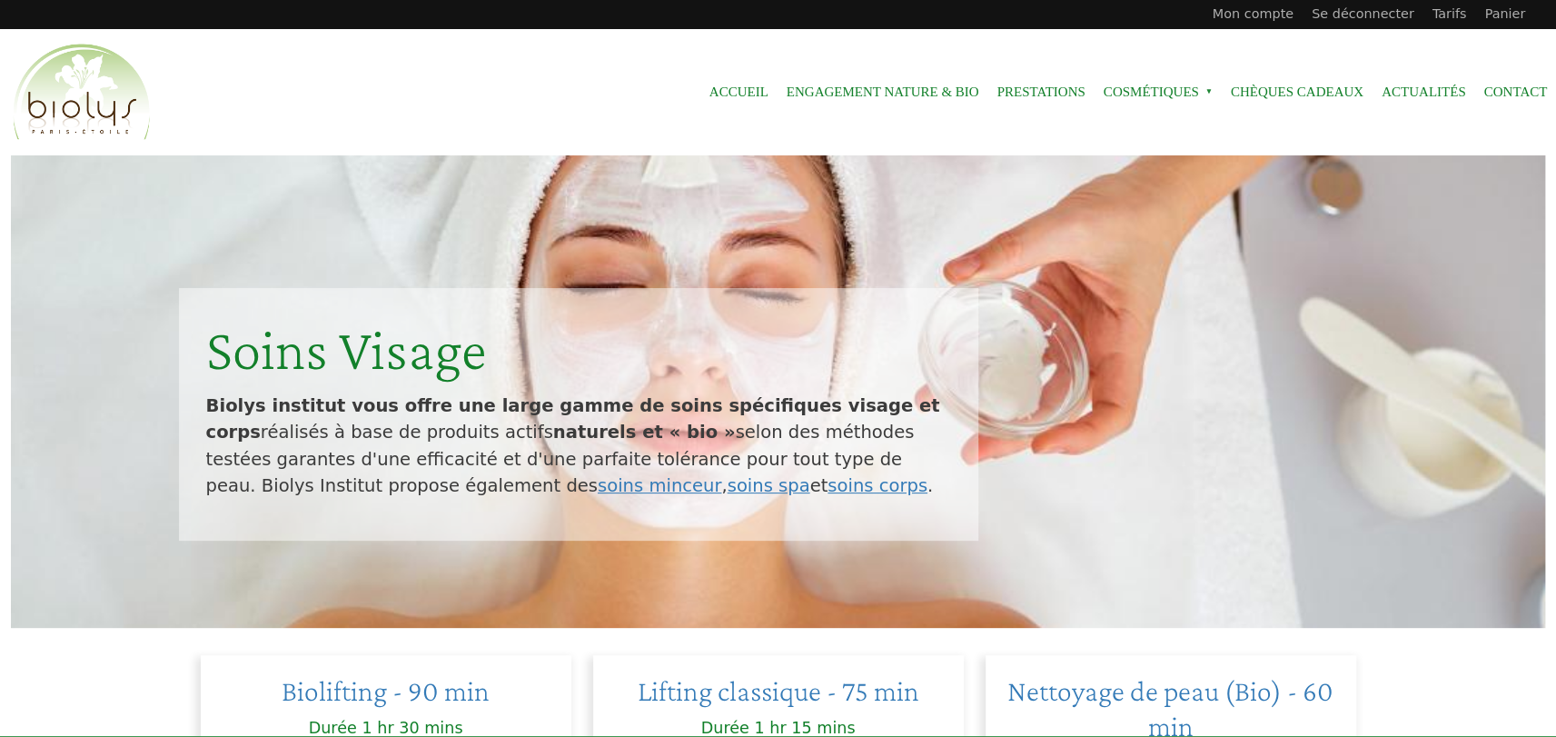
scroll to position [636, 0]
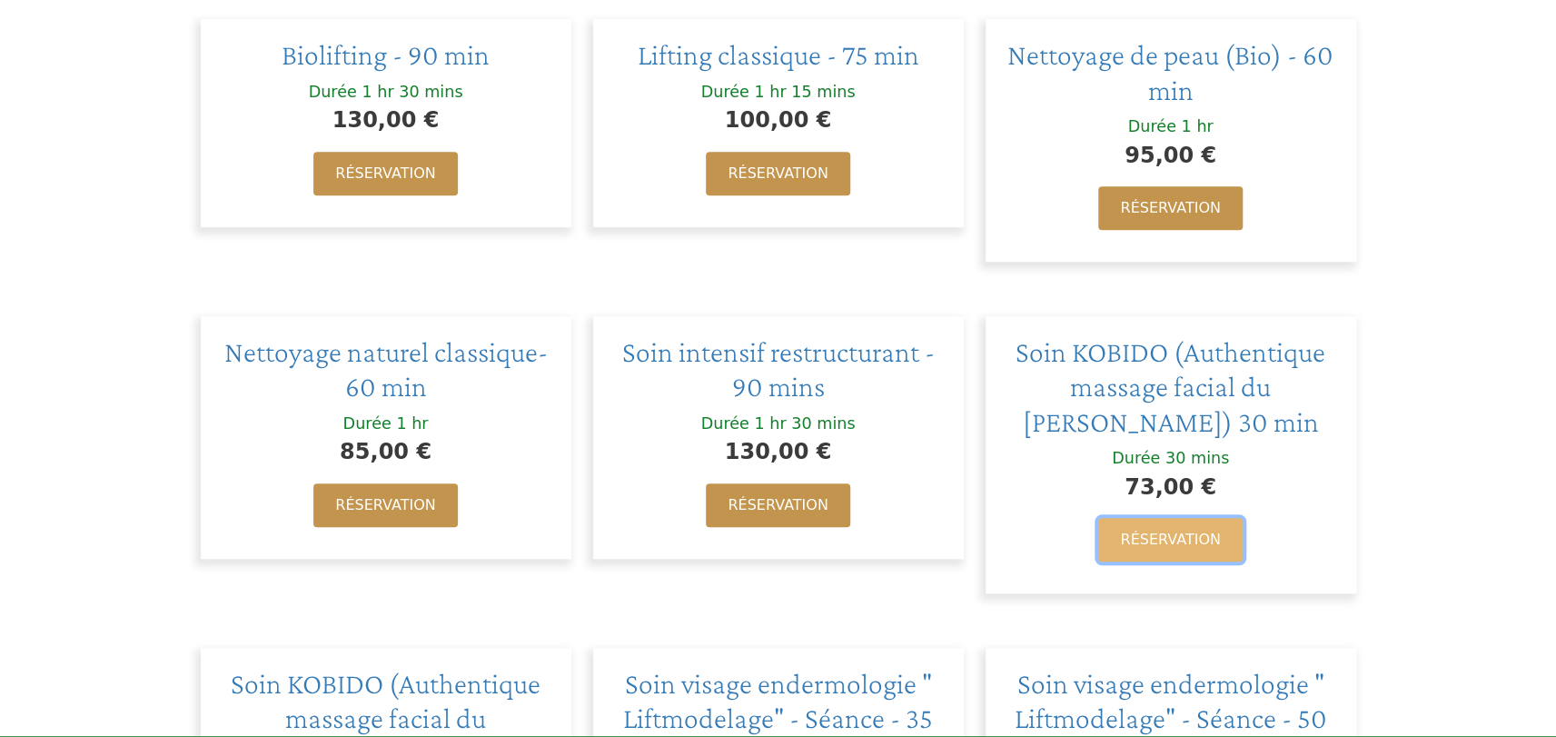
click at [1172, 531] on link "Réservation" at bounding box center [1170, 540] width 144 height 44
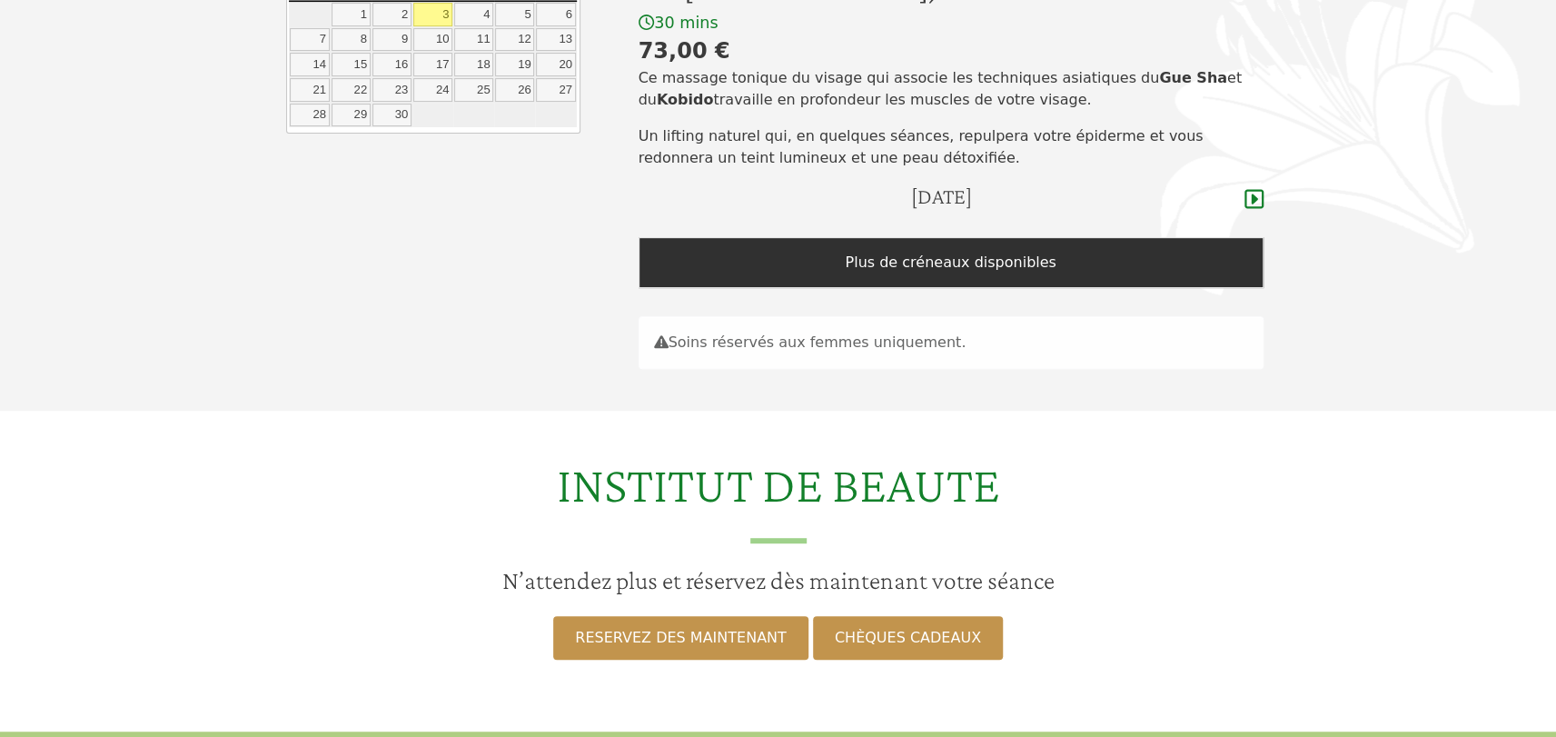
scroll to position [182, 0]
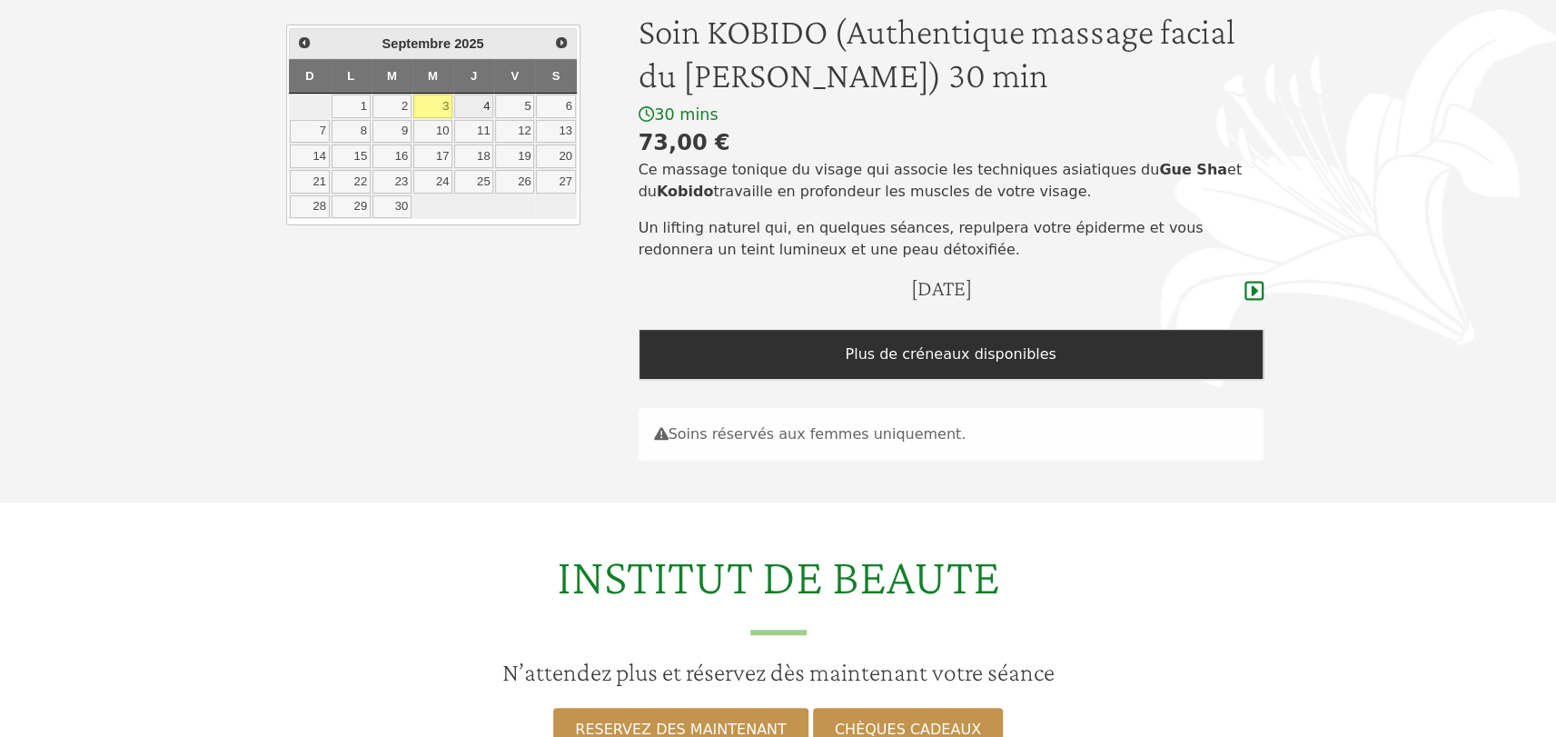
click at [475, 99] on link "4" at bounding box center [473, 106] width 39 height 24
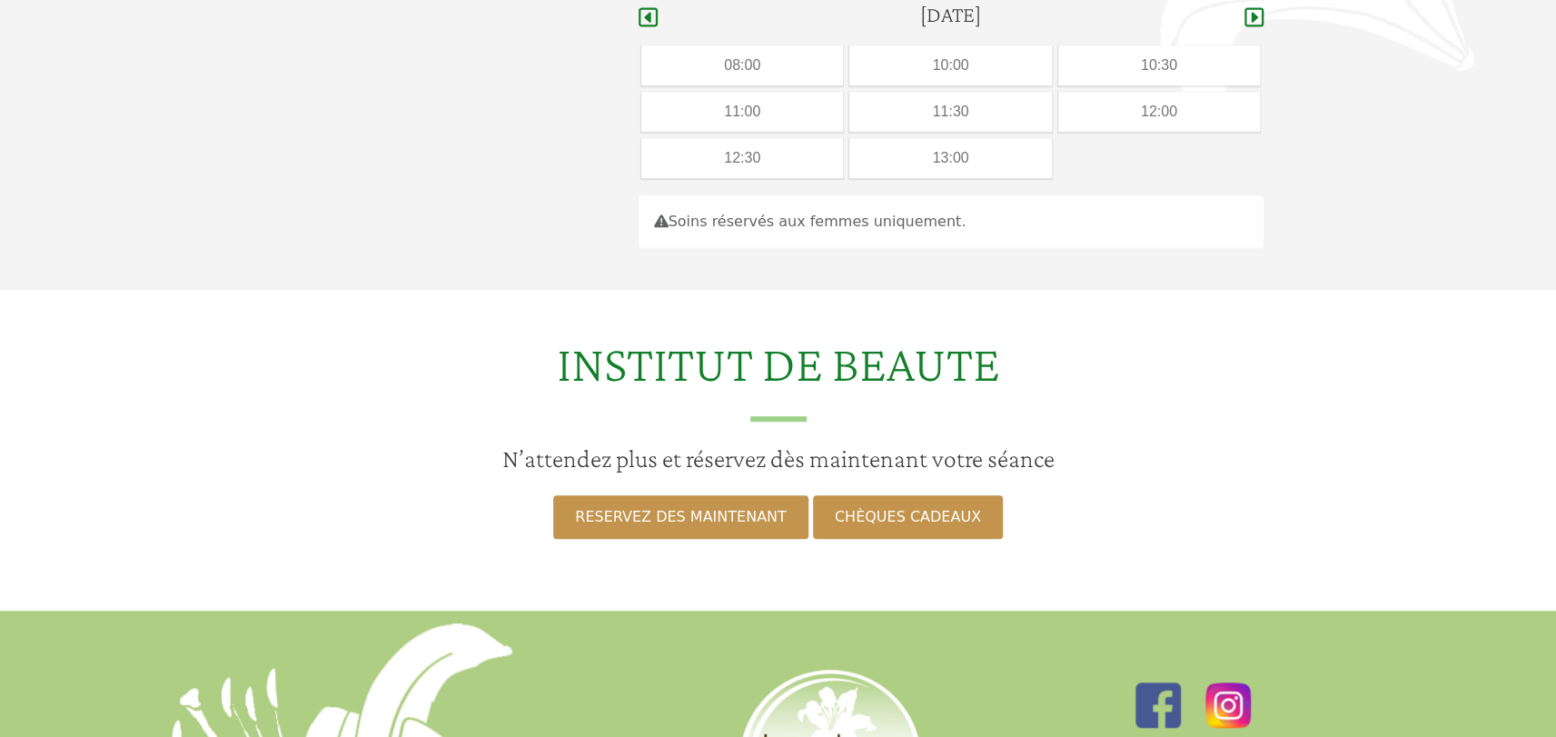
scroll to position [456, 0]
click at [897, 154] on div "13:00" at bounding box center [950, 157] width 202 height 40
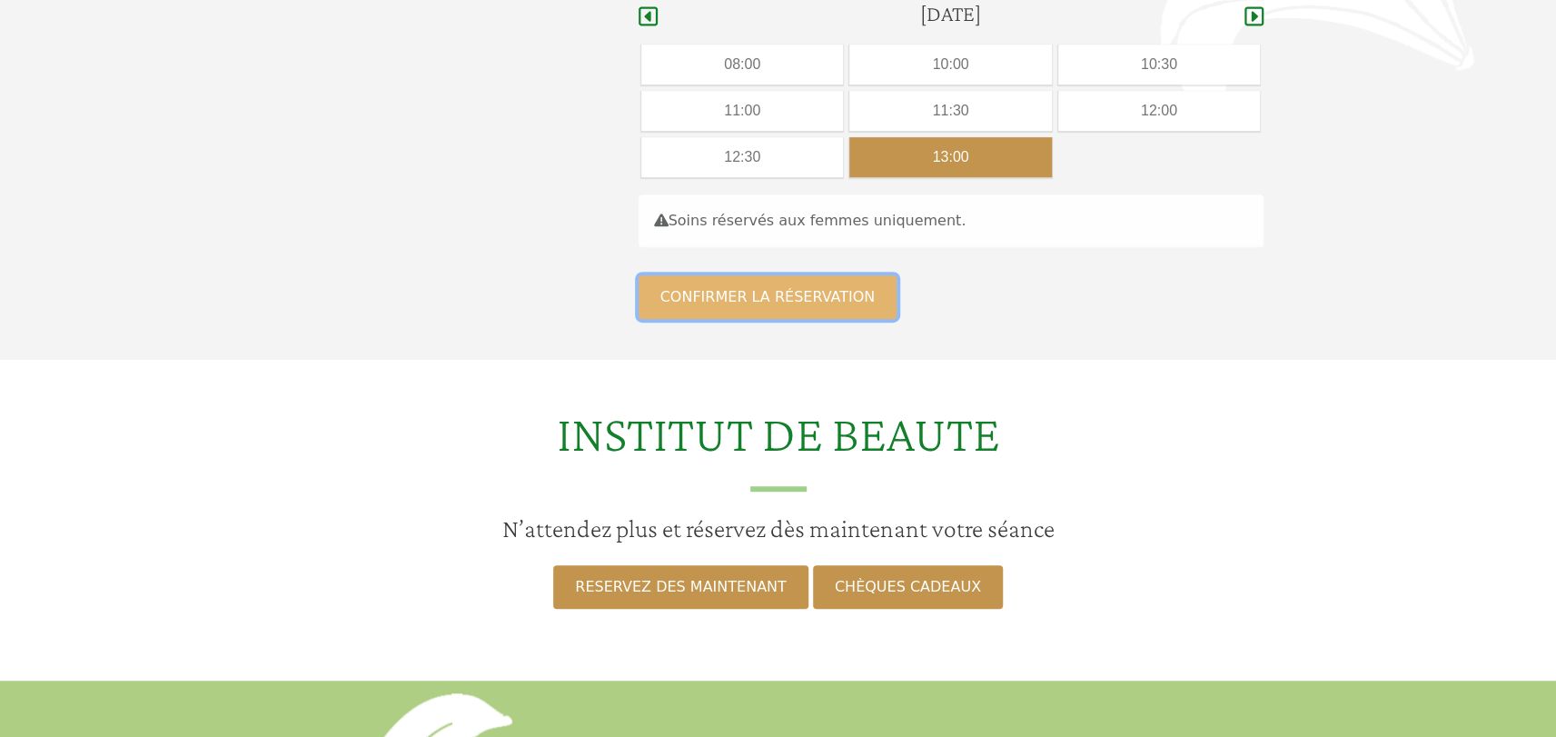
click at [719, 300] on button "Confirmer la réservation" at bounding box center [768, 297] width 259 height 44
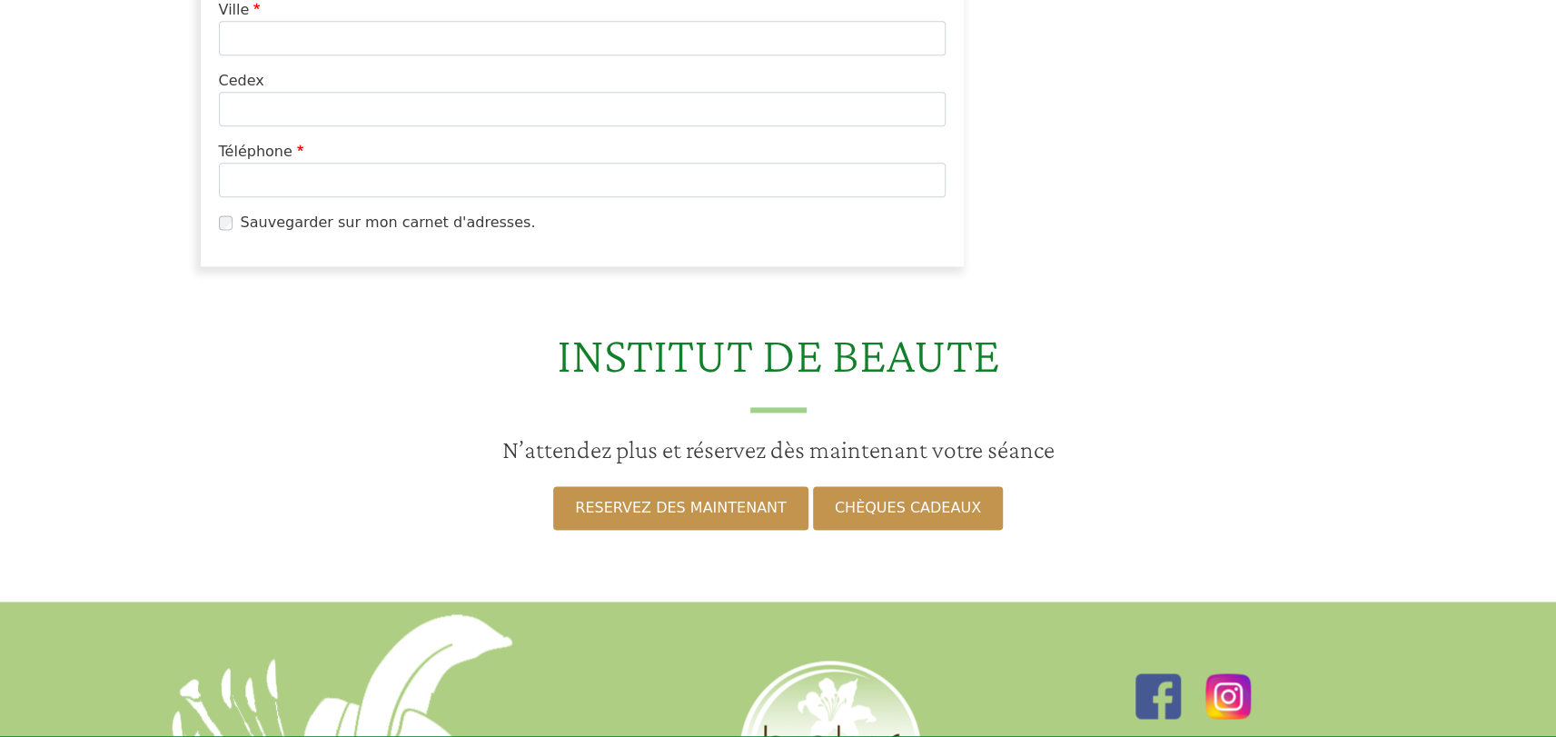
scroll to position [1272, 0]
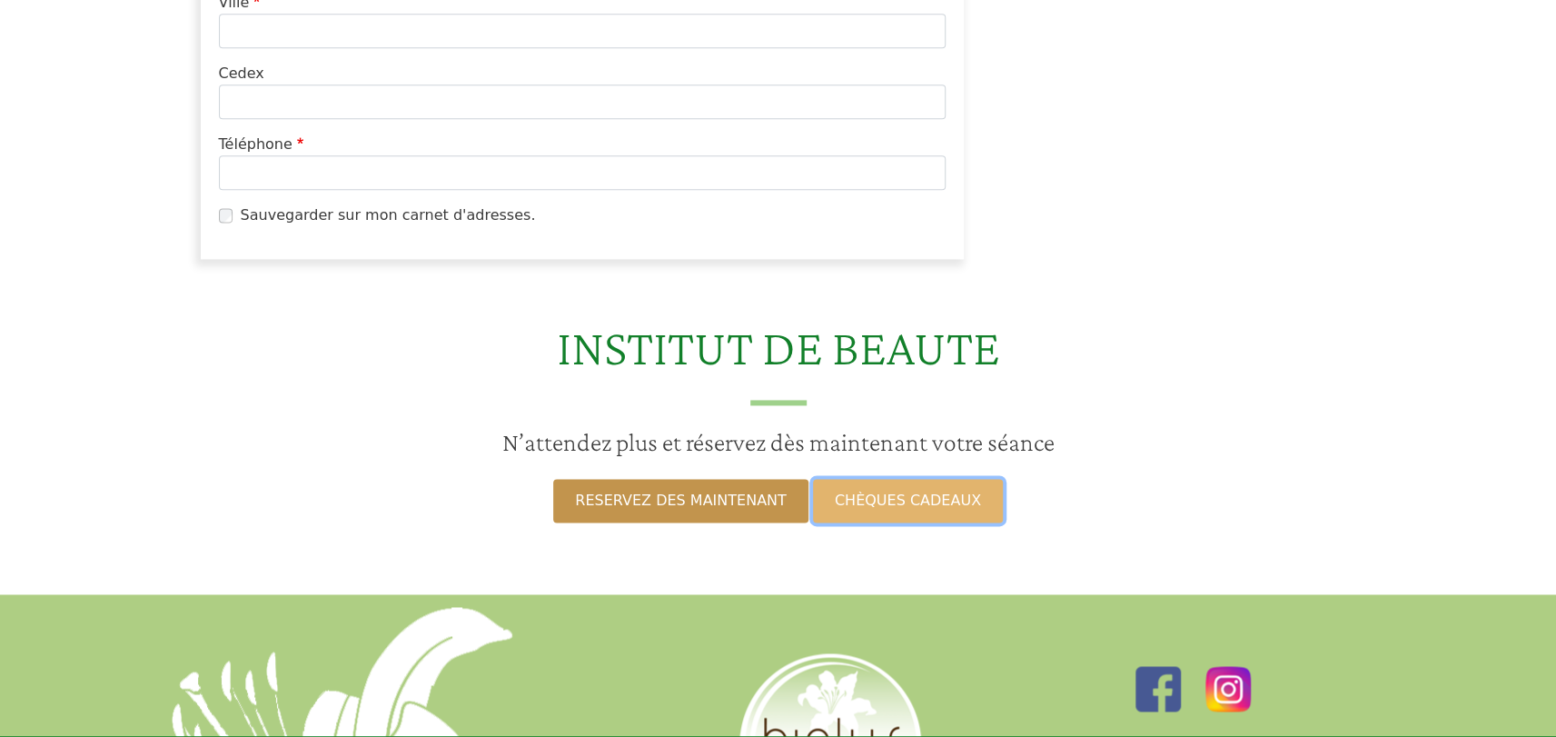
click at [849, 501] on link "CHÈQUES CADEAUX" at bounding box center [908, 501] width 190 height 44
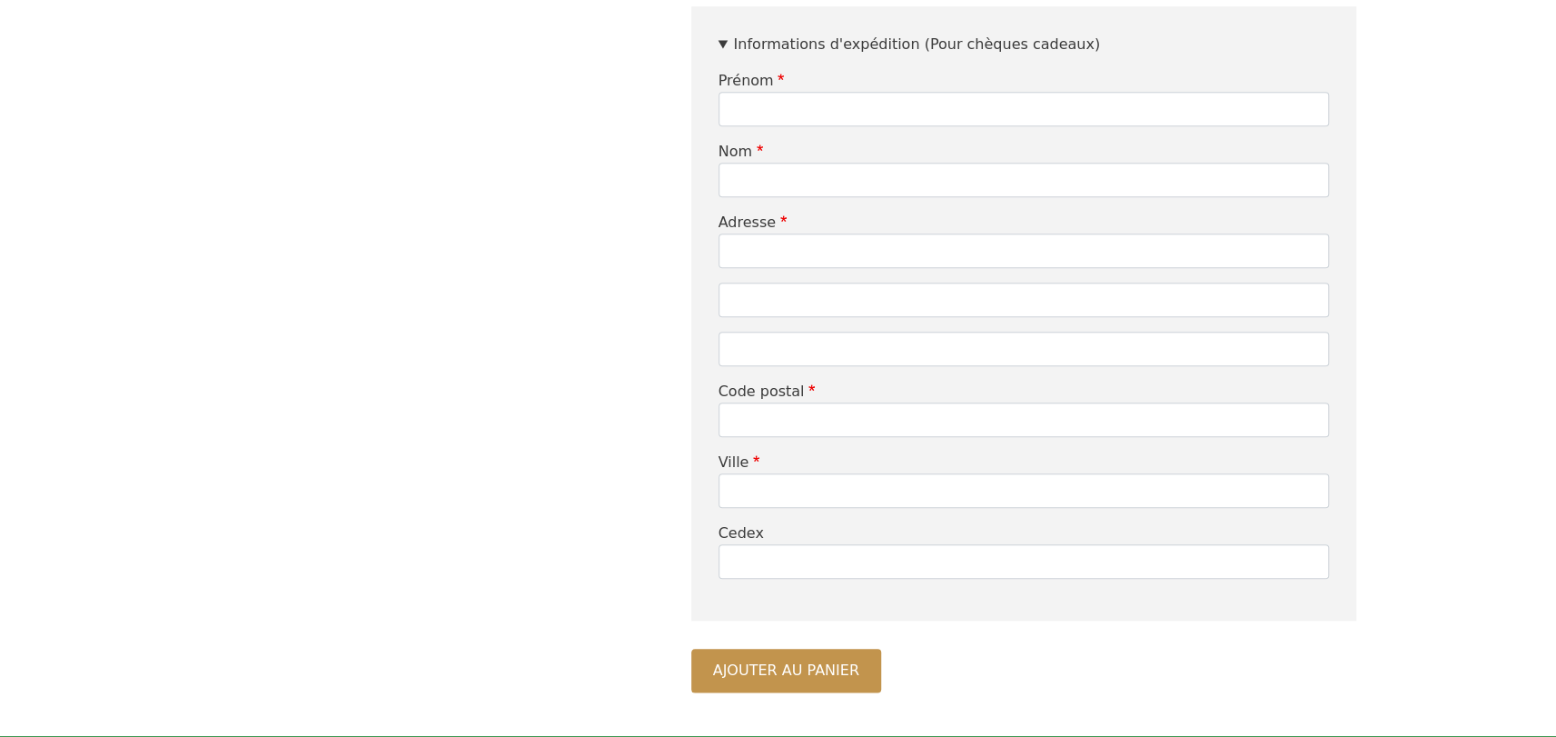
scroll to position [999, 0]
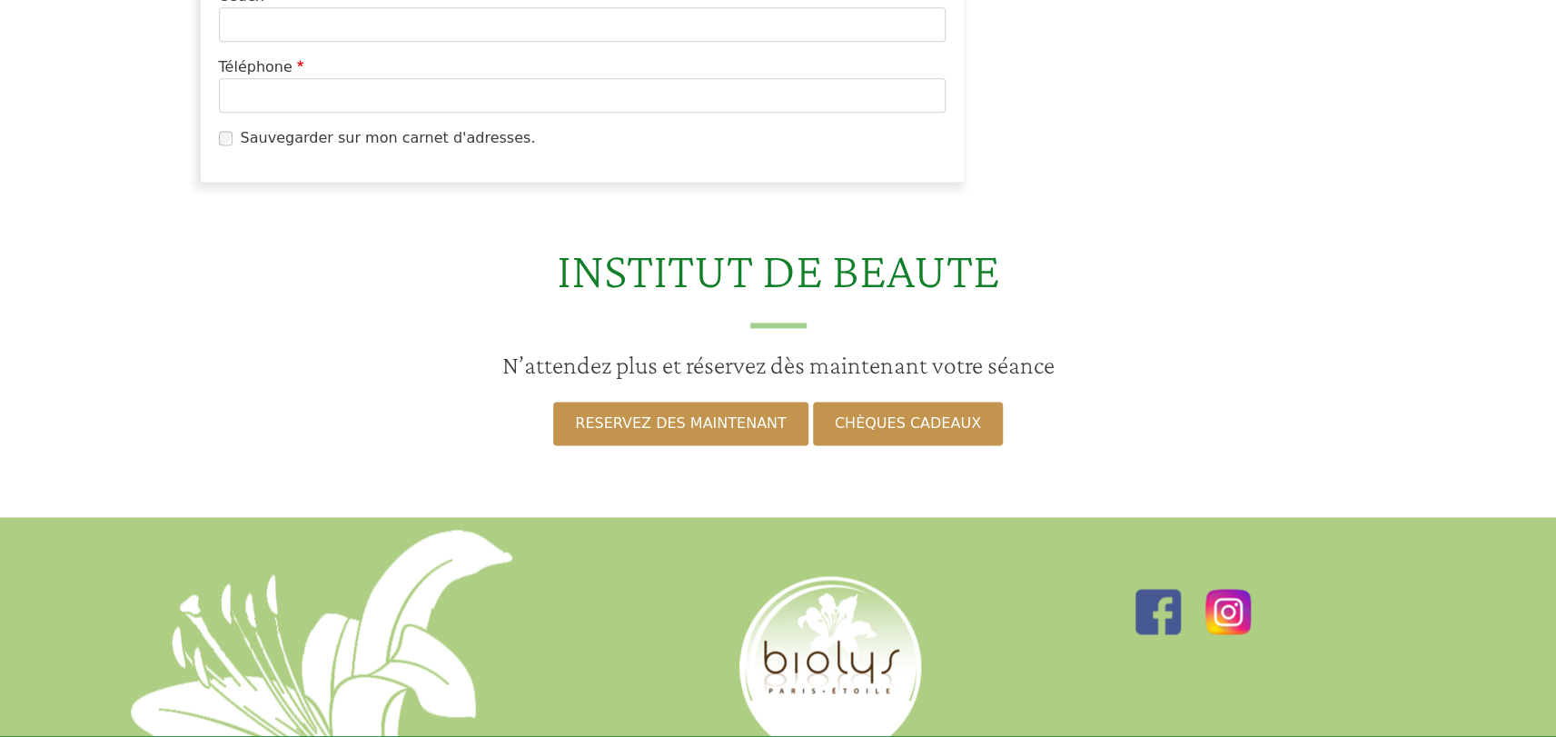
scroll to position [1428, 0]
